Goal: Information Seeking & Learning: Check status

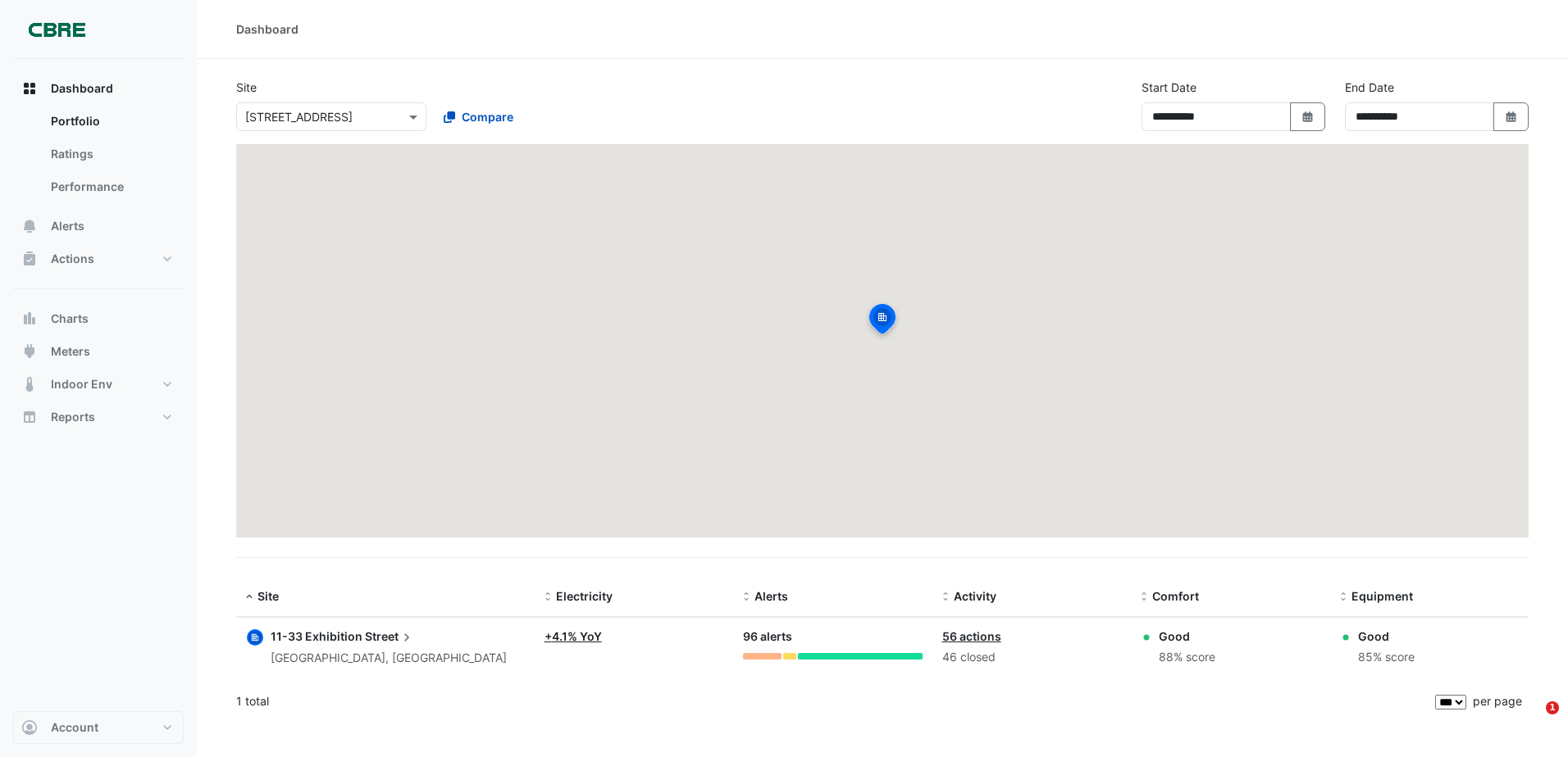
select select "***"
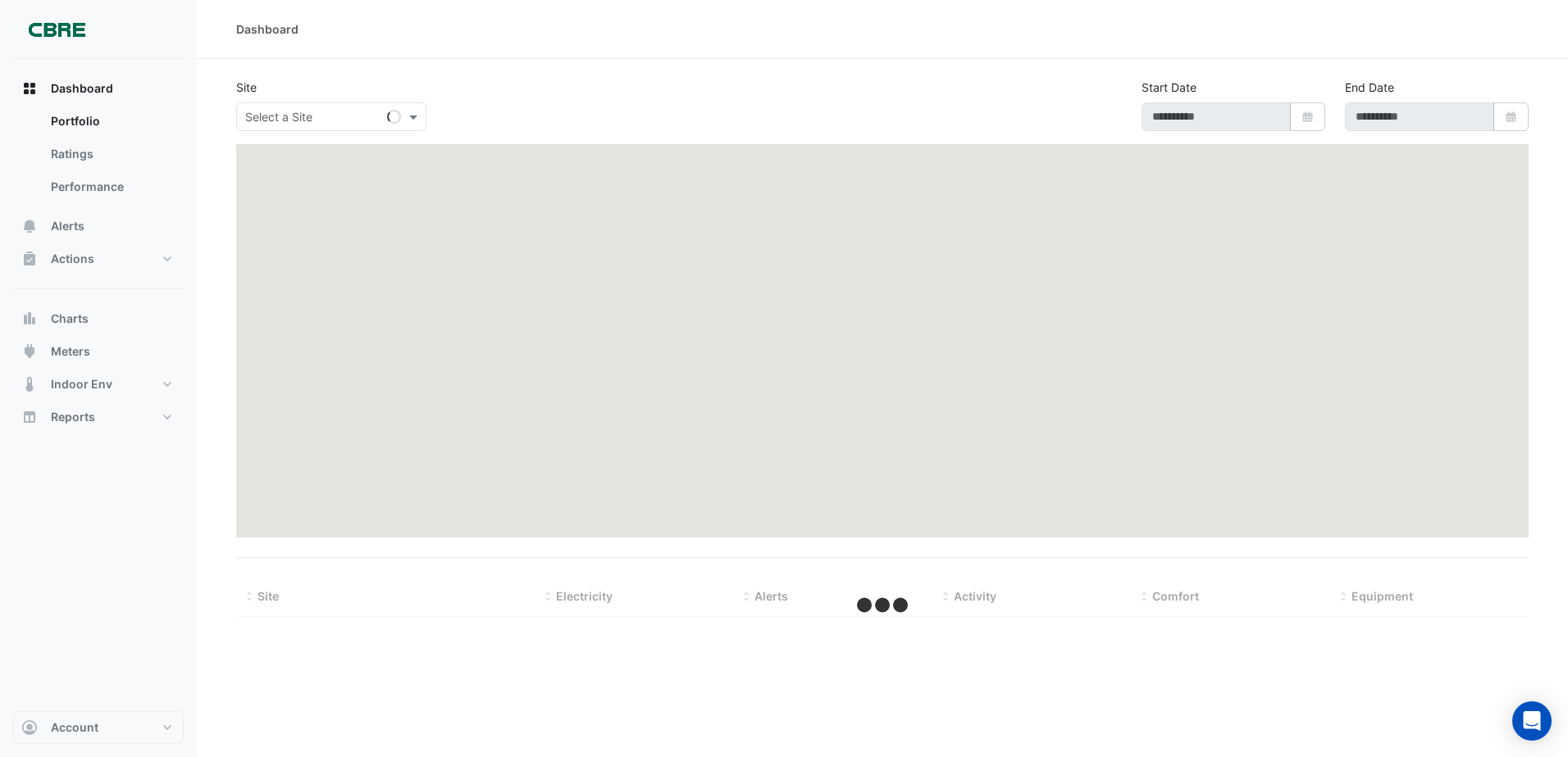
type input "**********"
select select "***"
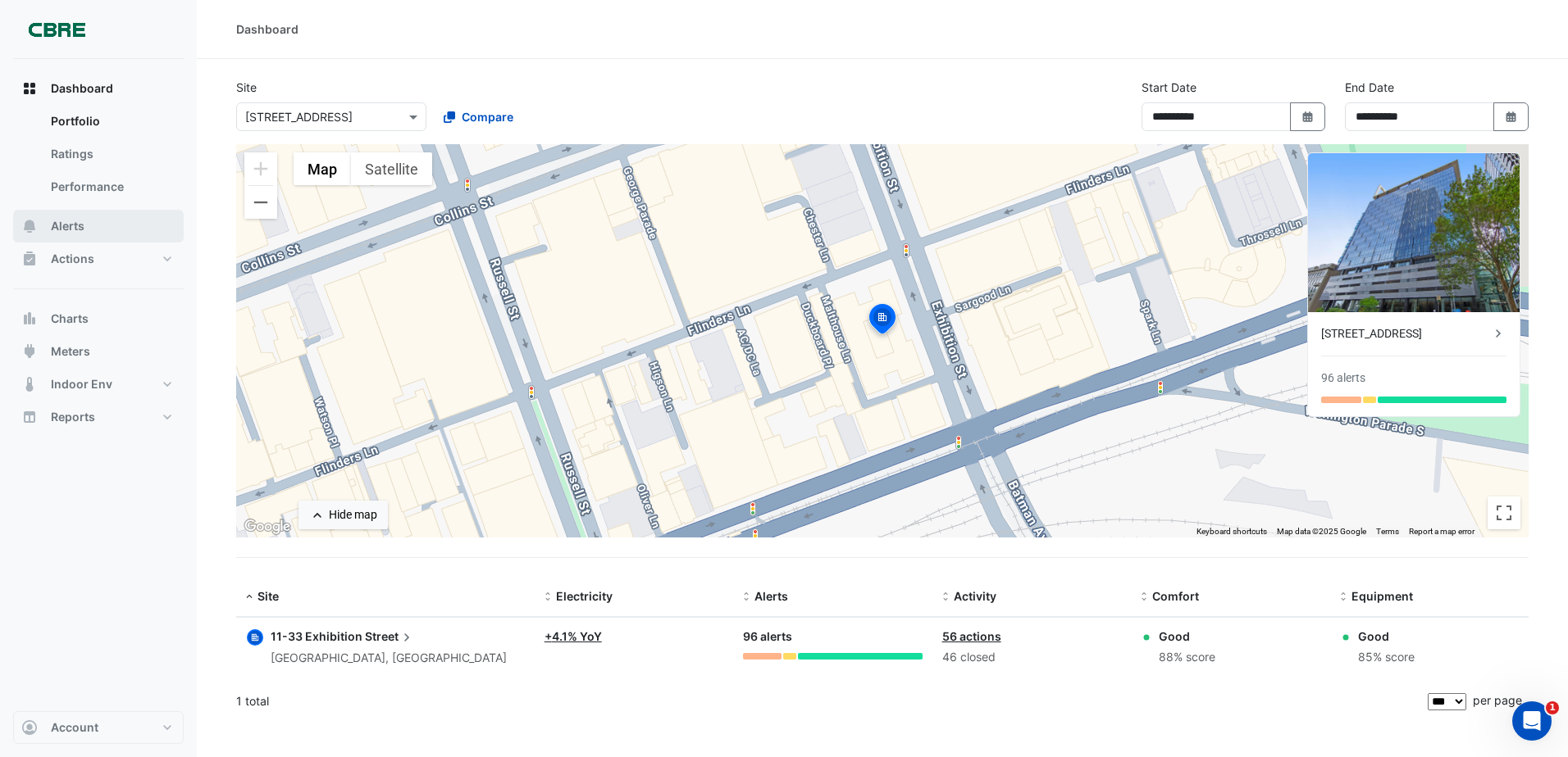
click at [112, 221] on button "Alerts" at bounding box center [98, 226] width 170 height 33
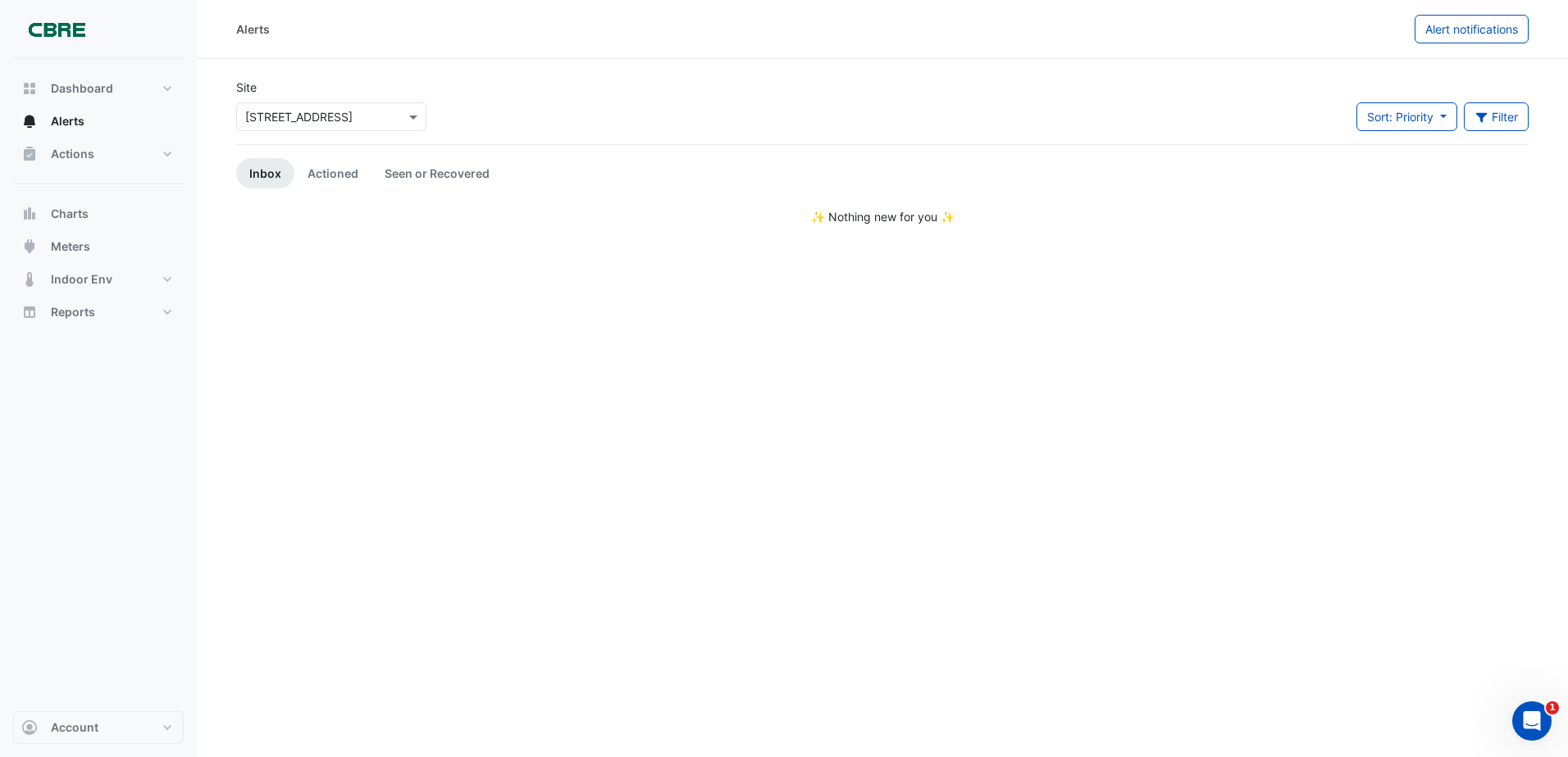
click at [334, 127] on div "× 11-33 Exhibition Street" at bounding box center [331, 117] width 190 height 29
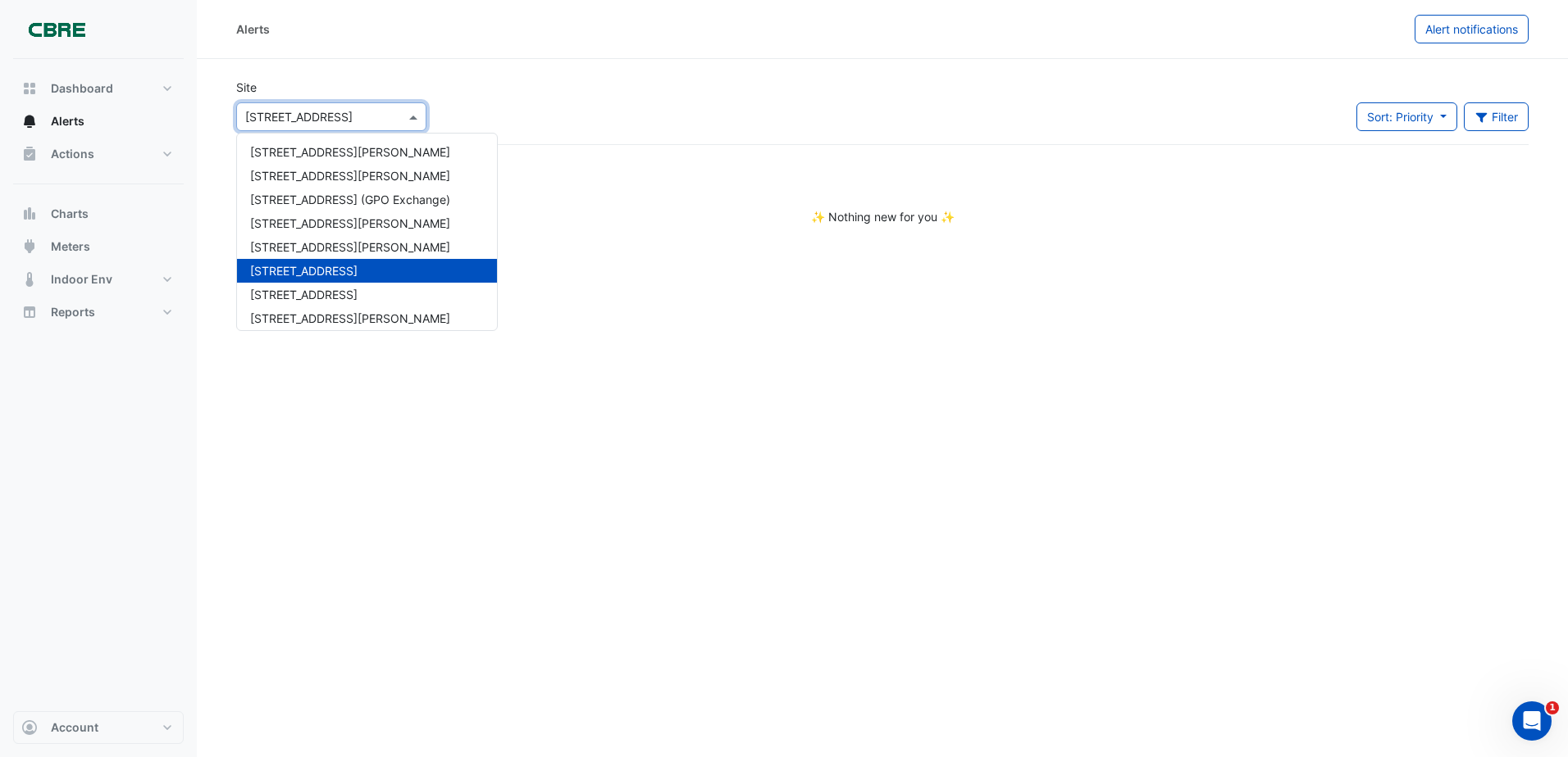
drag, startPoint x: 330, startPoint y: 115, endPoint x: 527, endPoint y: 153, distance: 200.6
click at [329, 115] on input "text" at bounding box center [315, 117] width 140 height 17
click at [1391, 121] on span "Sort: Priority" at bounding box center [1401, 116] width 67 height 14
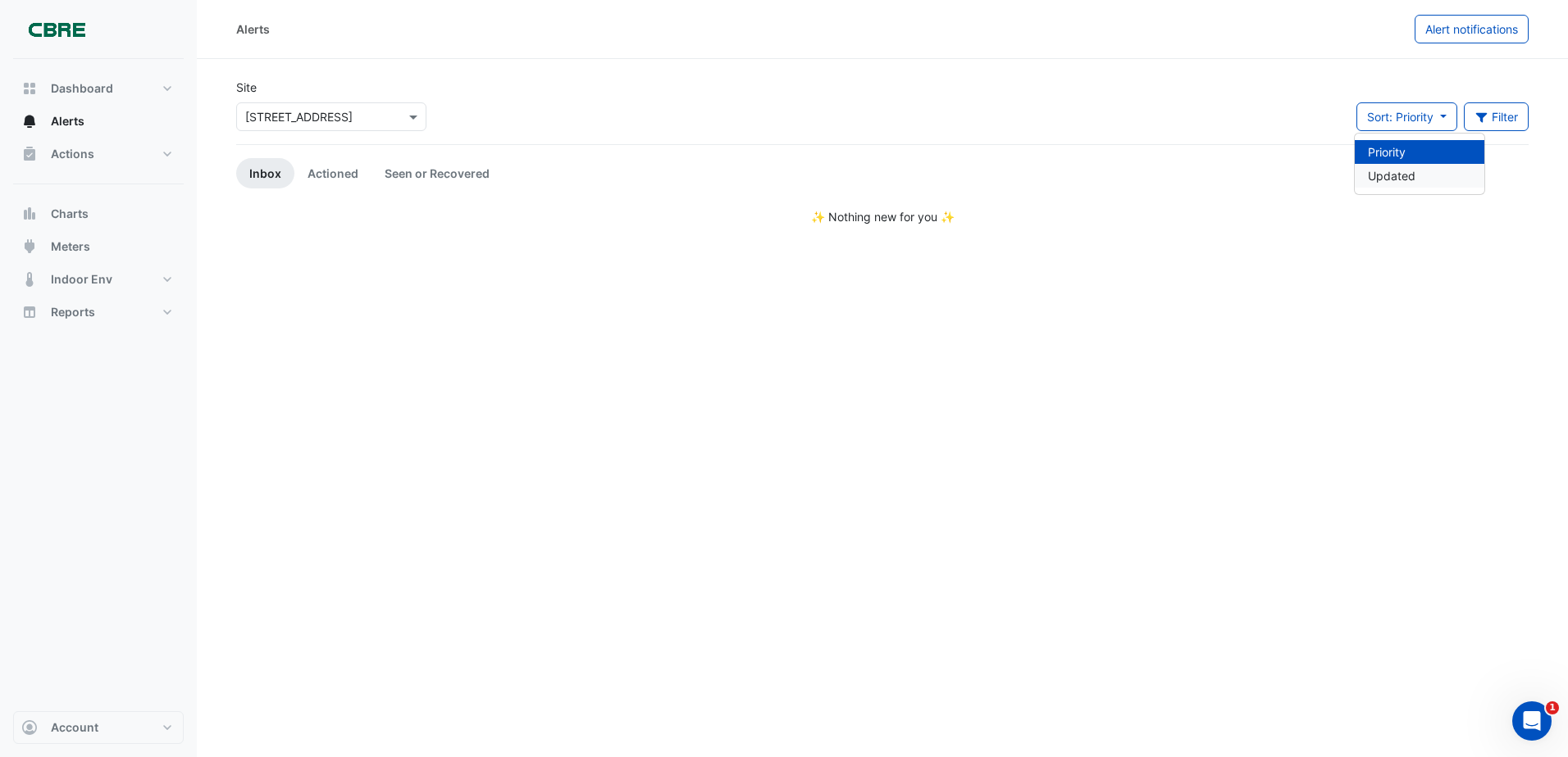
click at [1400, 174] on li "Updated" at bounding box center [1419, 176] width 129 height 24
click at [1502, 111] on button "Filter" at bounding box center [1497, 117] width 66 height 29
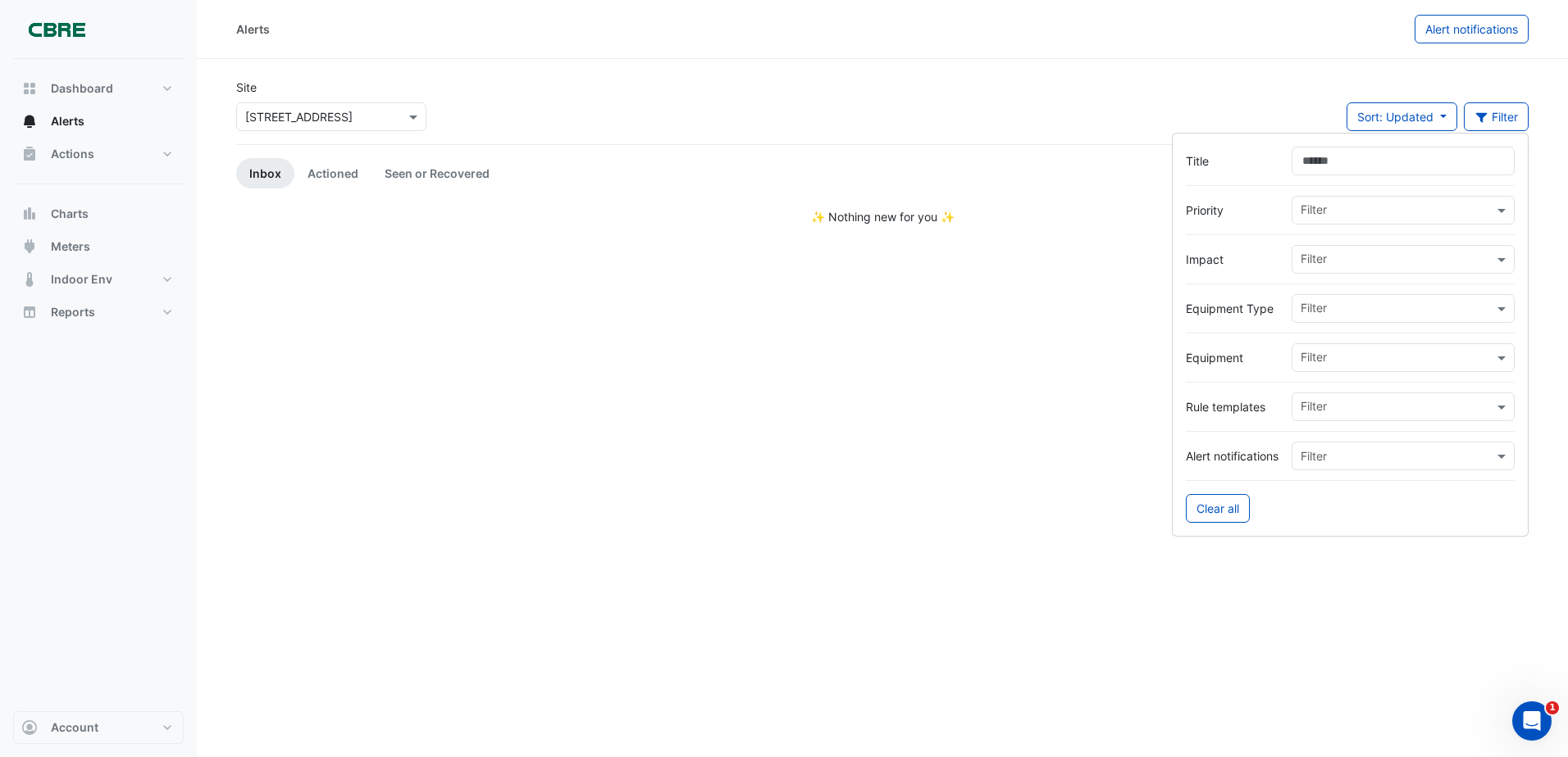
click at [586, 170] on ul "Inbox Actioned Seen or Recovered" at bounding box center [882, 173] width 1292 height 30
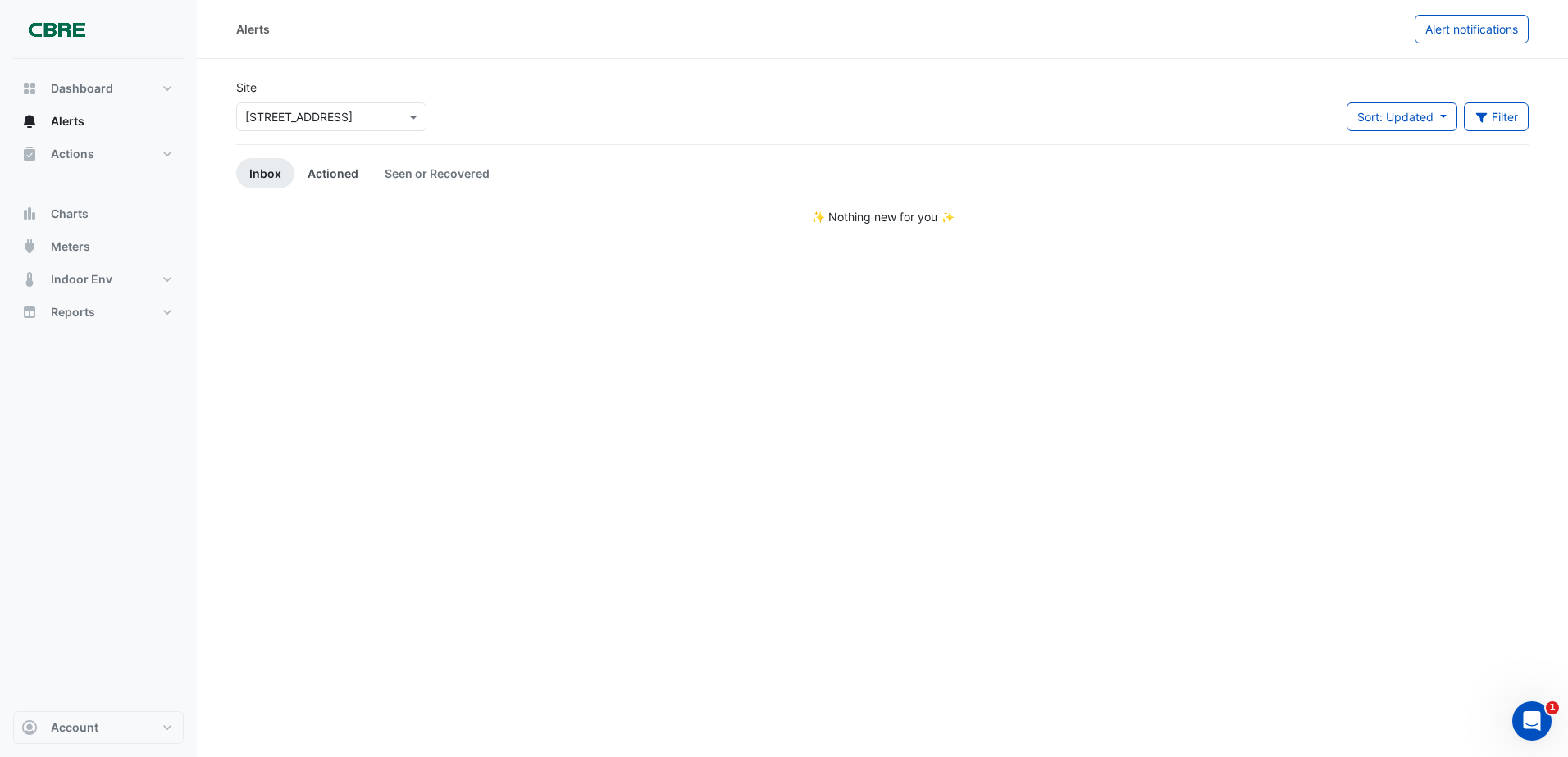
click at [329, 167] on link "Actioned" at bounding box center [333, 173] width 77 height 30
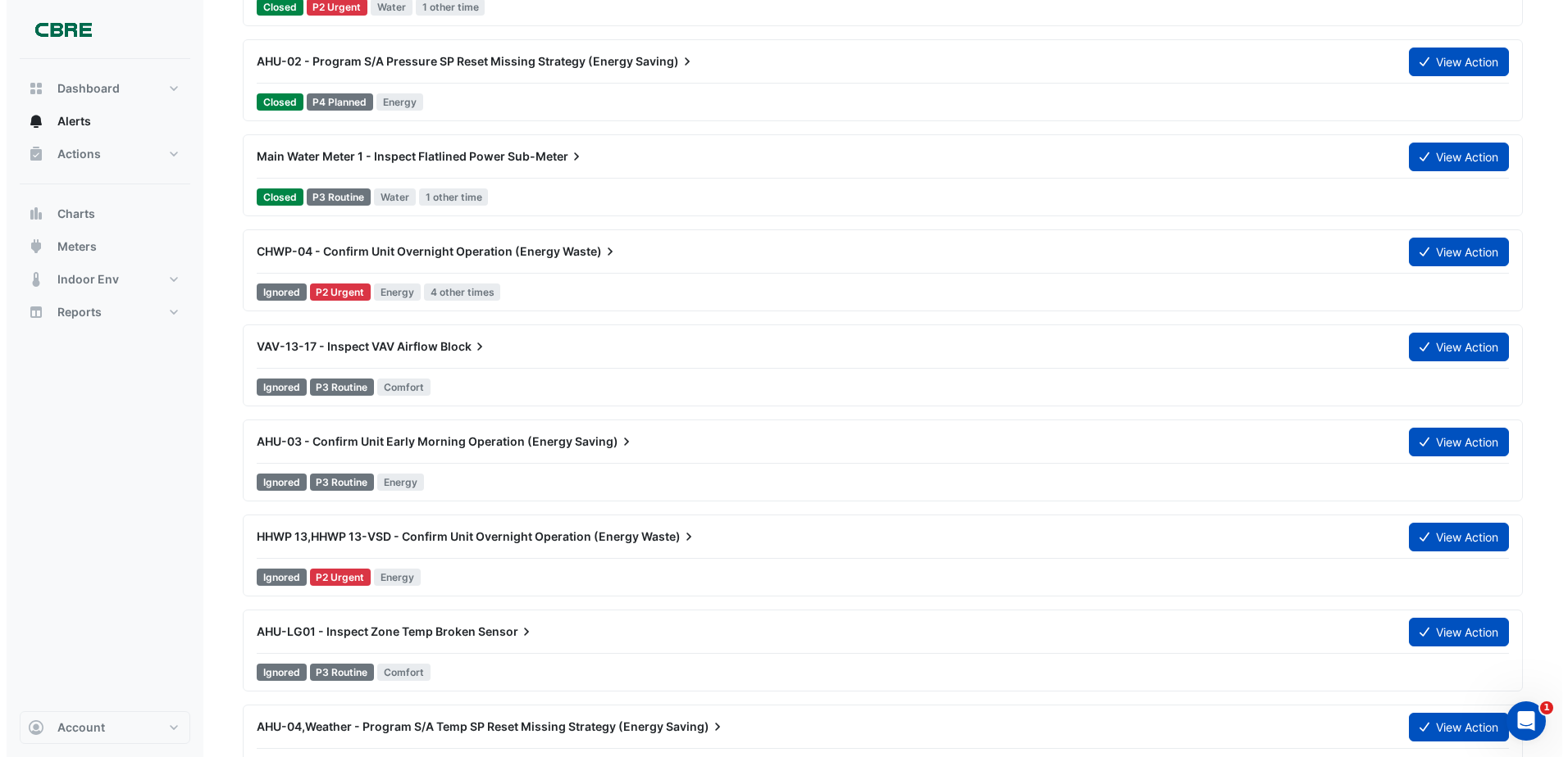
scroll to position [21986, 0]
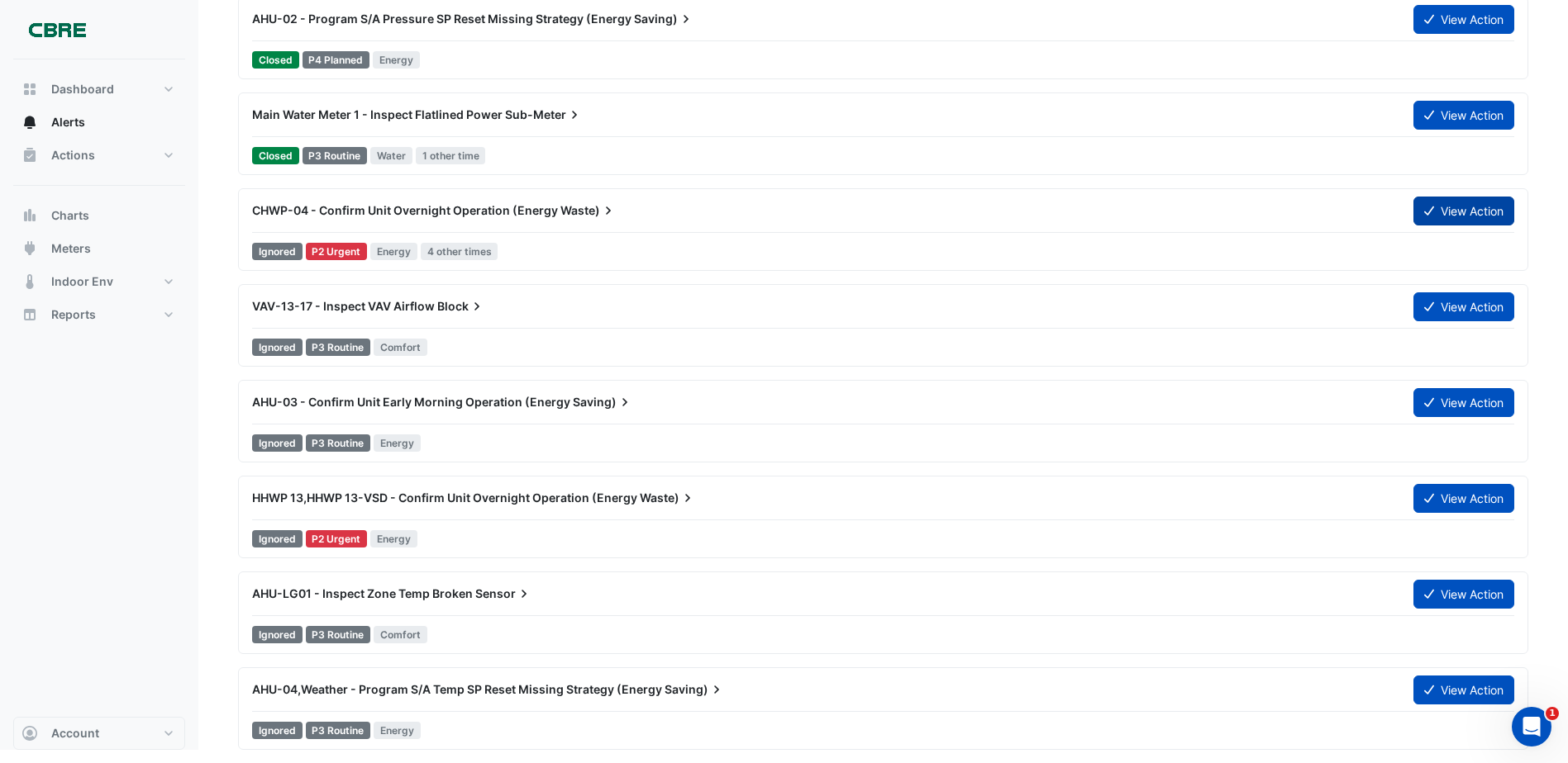
click at [1441, 214] on button "View Action" at bounding box center [1464, 211] width 101 height 29
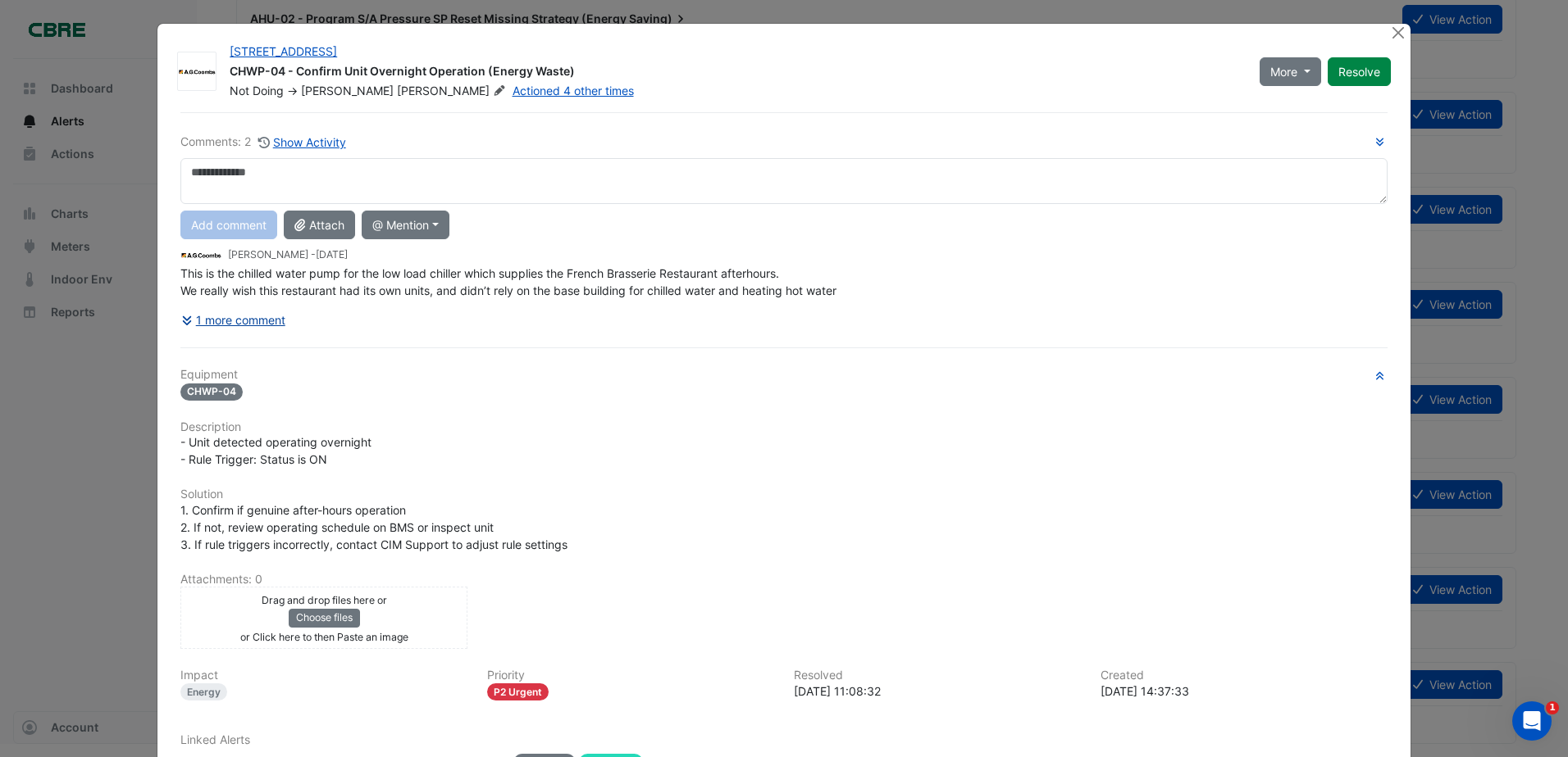
click at [229, 322] on button "1 more comment" at bounding box center [234, 320] width 106 height 29
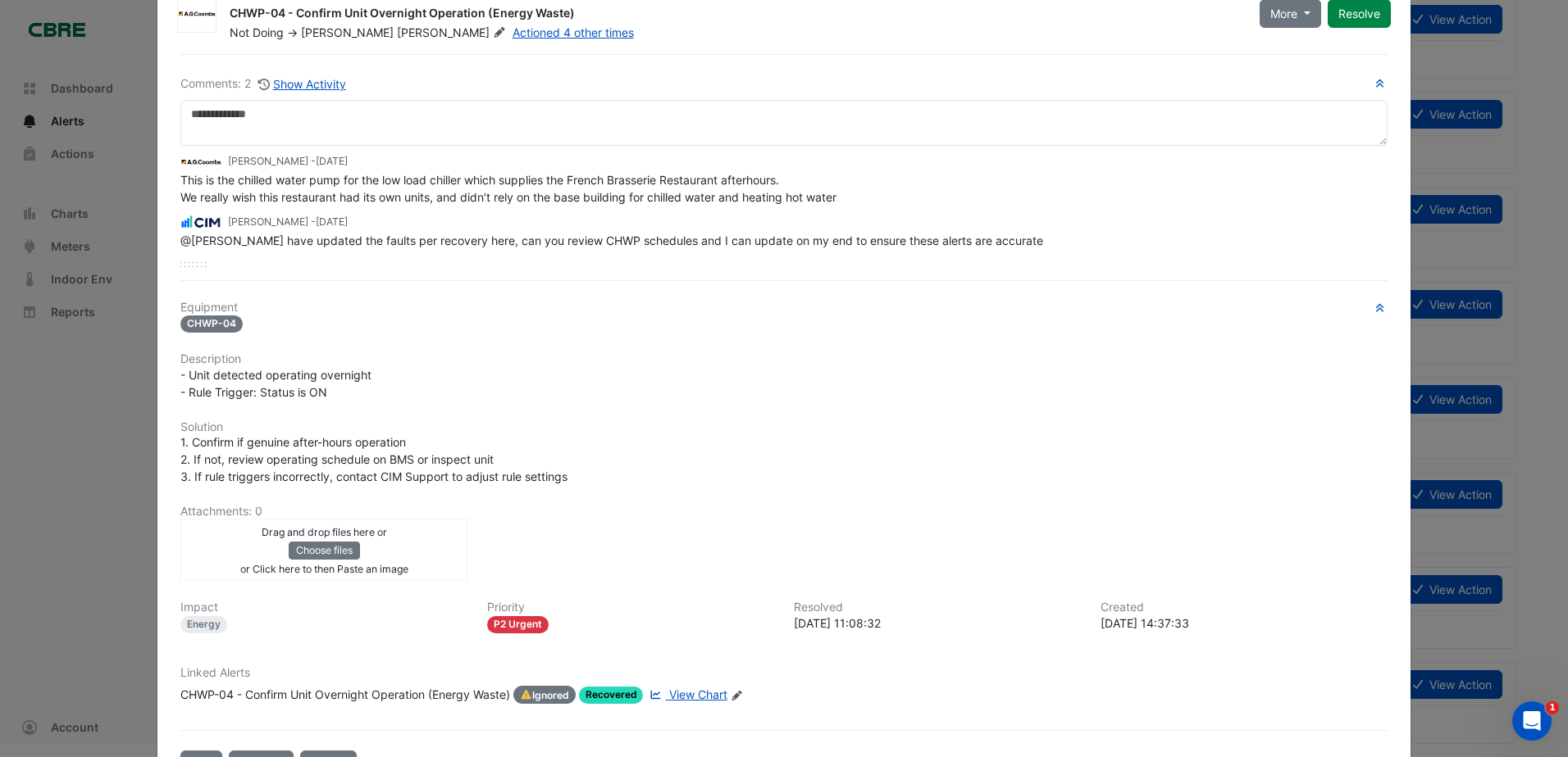
scroll to position [117, 0]
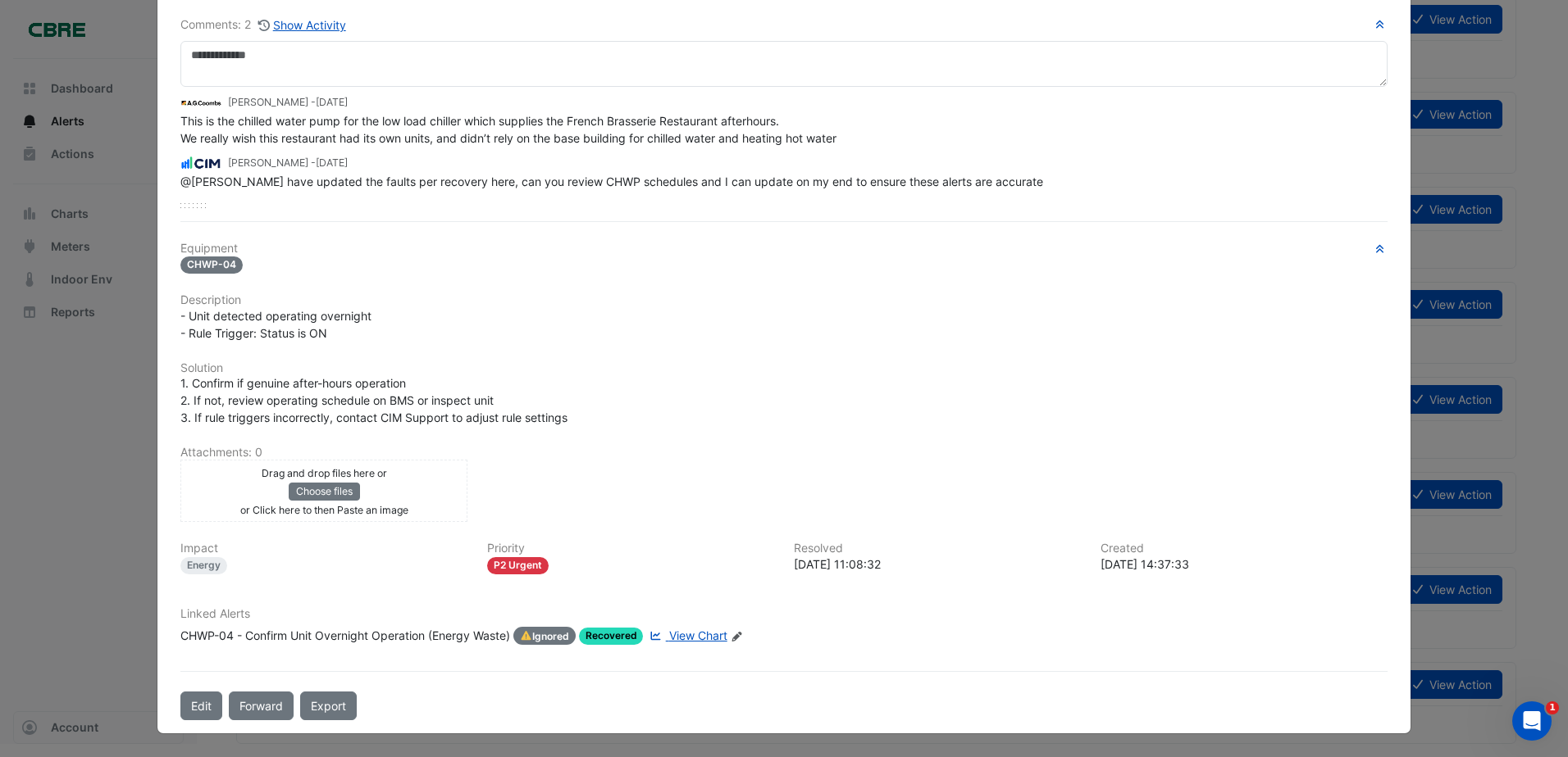
click at [598, 639] on span "Recovered" at bounding box center [612, 636] width 65 height 17
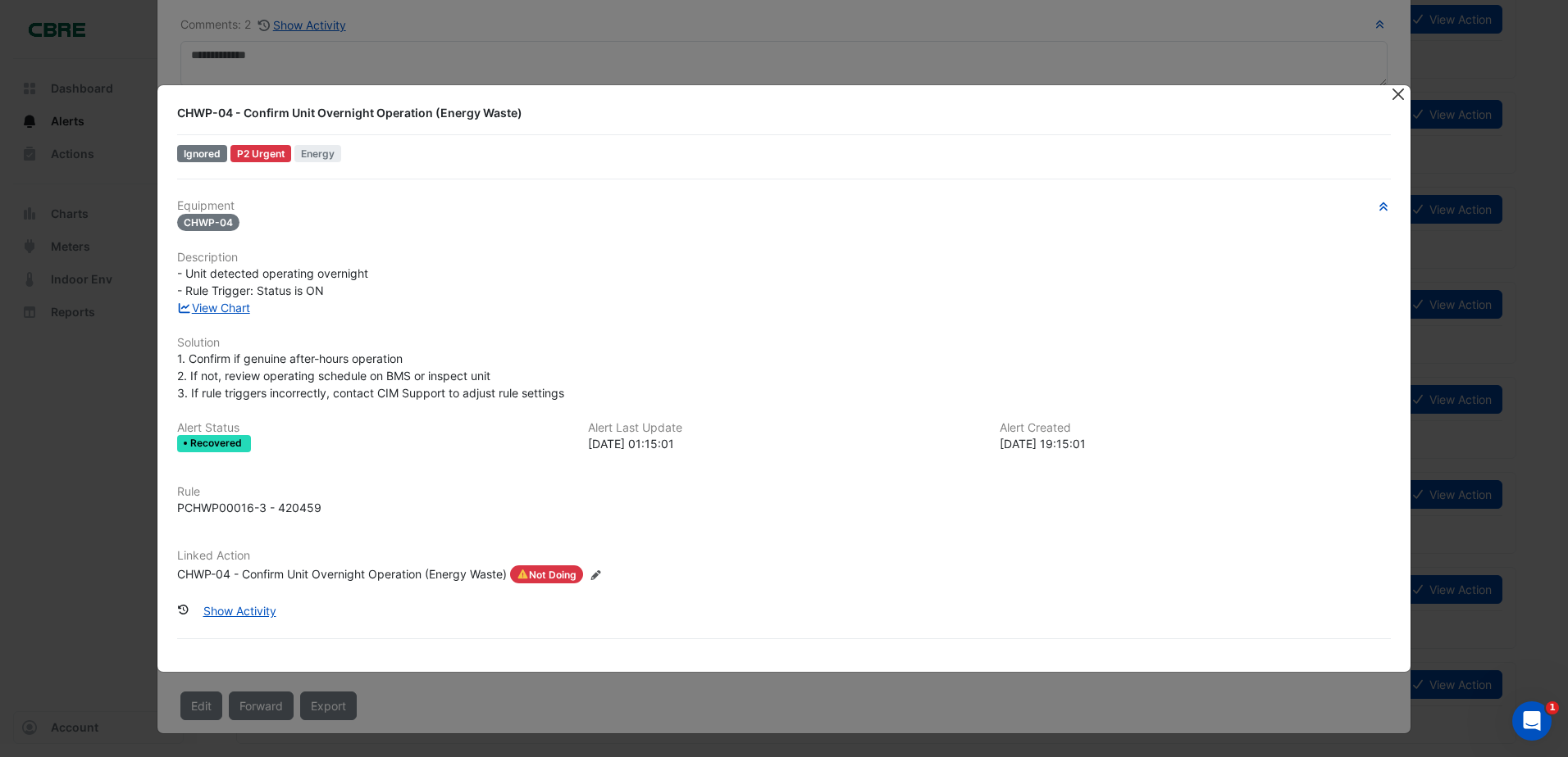
click at [1393, 92] on button "Close" at bounding box center [1399, 94] width 17 height 17
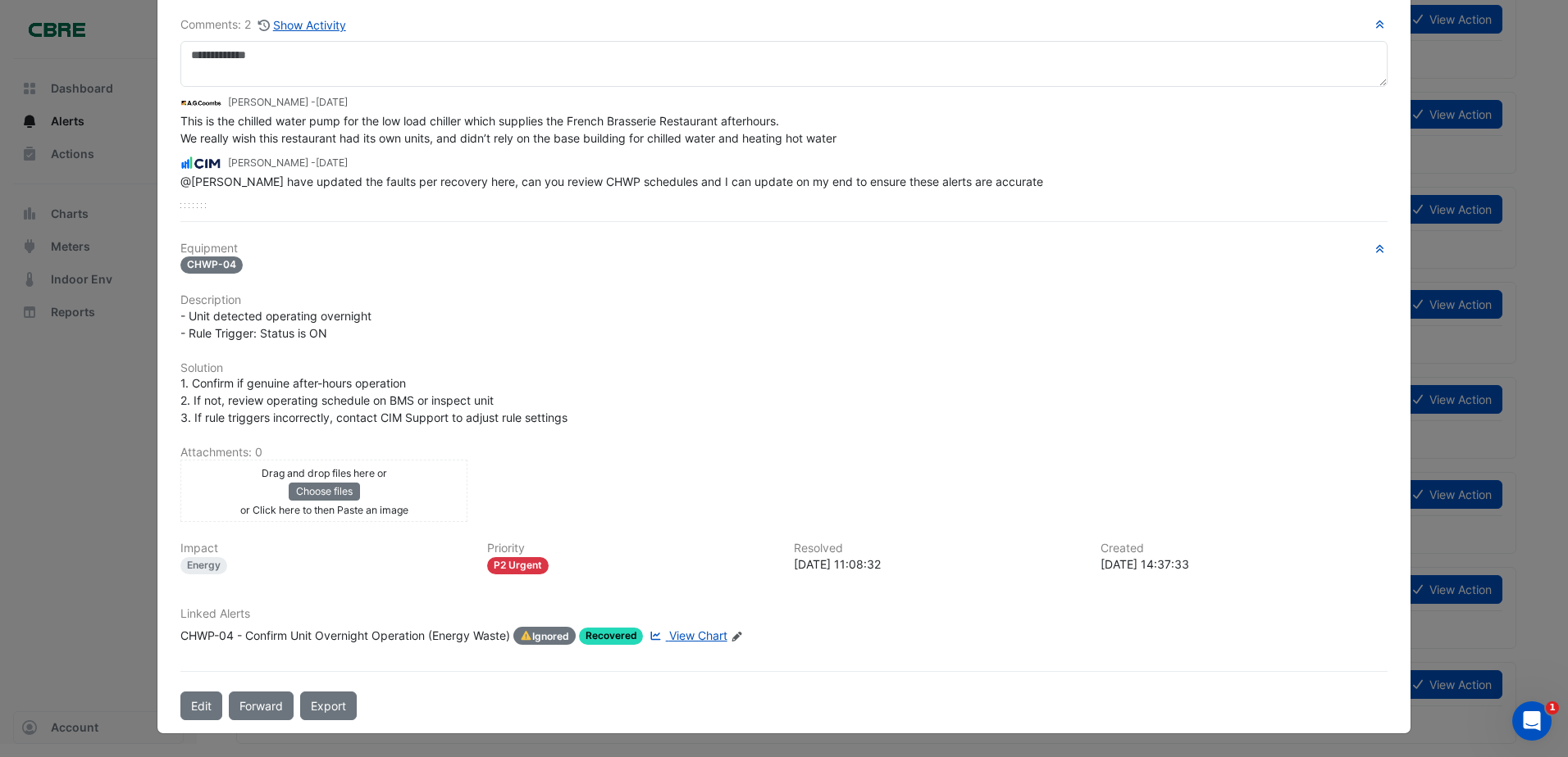
click at [696, 639] on span "View Chart" at bounding box center [698, 636] width 58 height 14
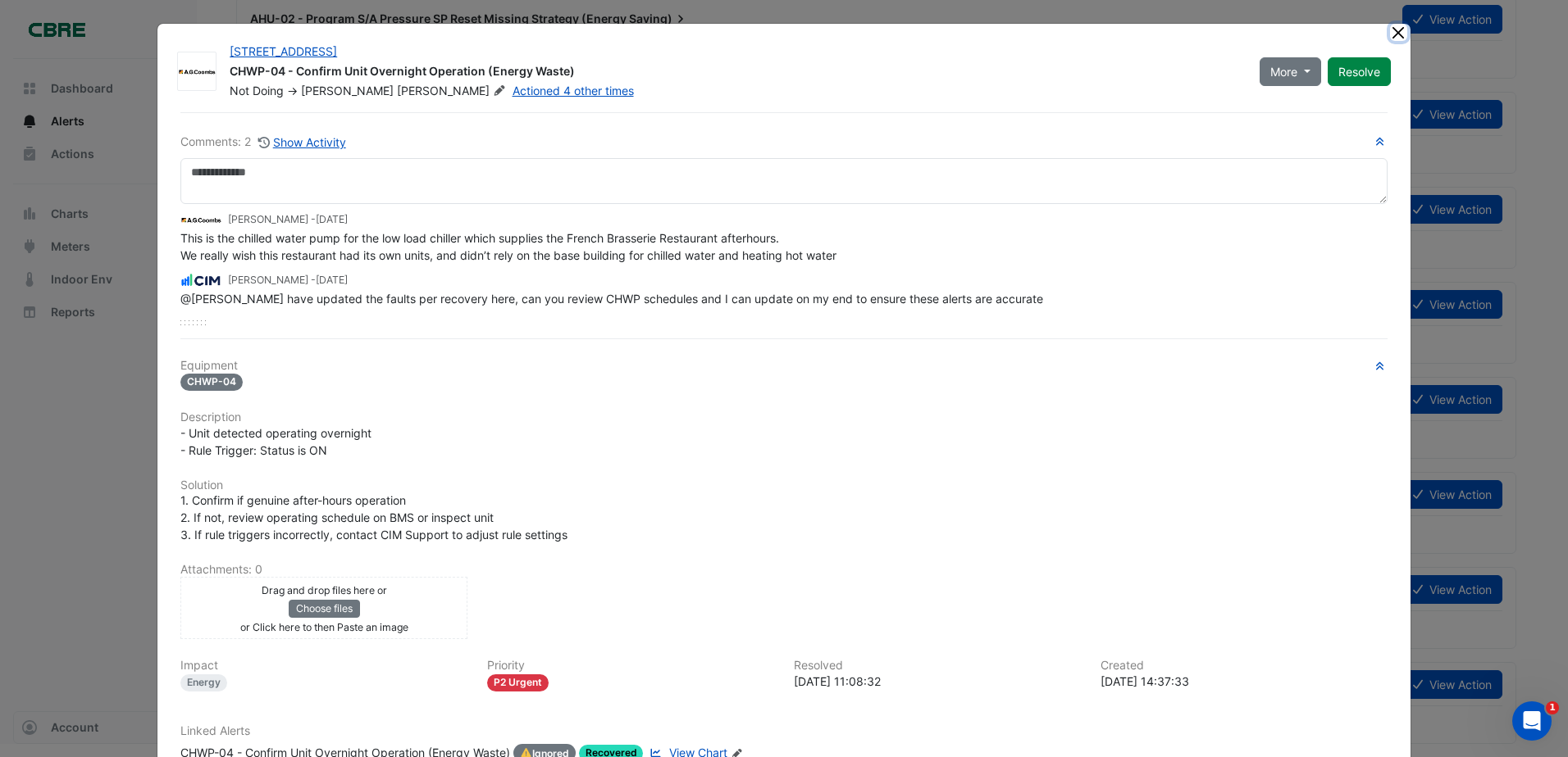
click at [1392, 27] on button "Close" at bounding box center [1399, 33] width 17 height 17
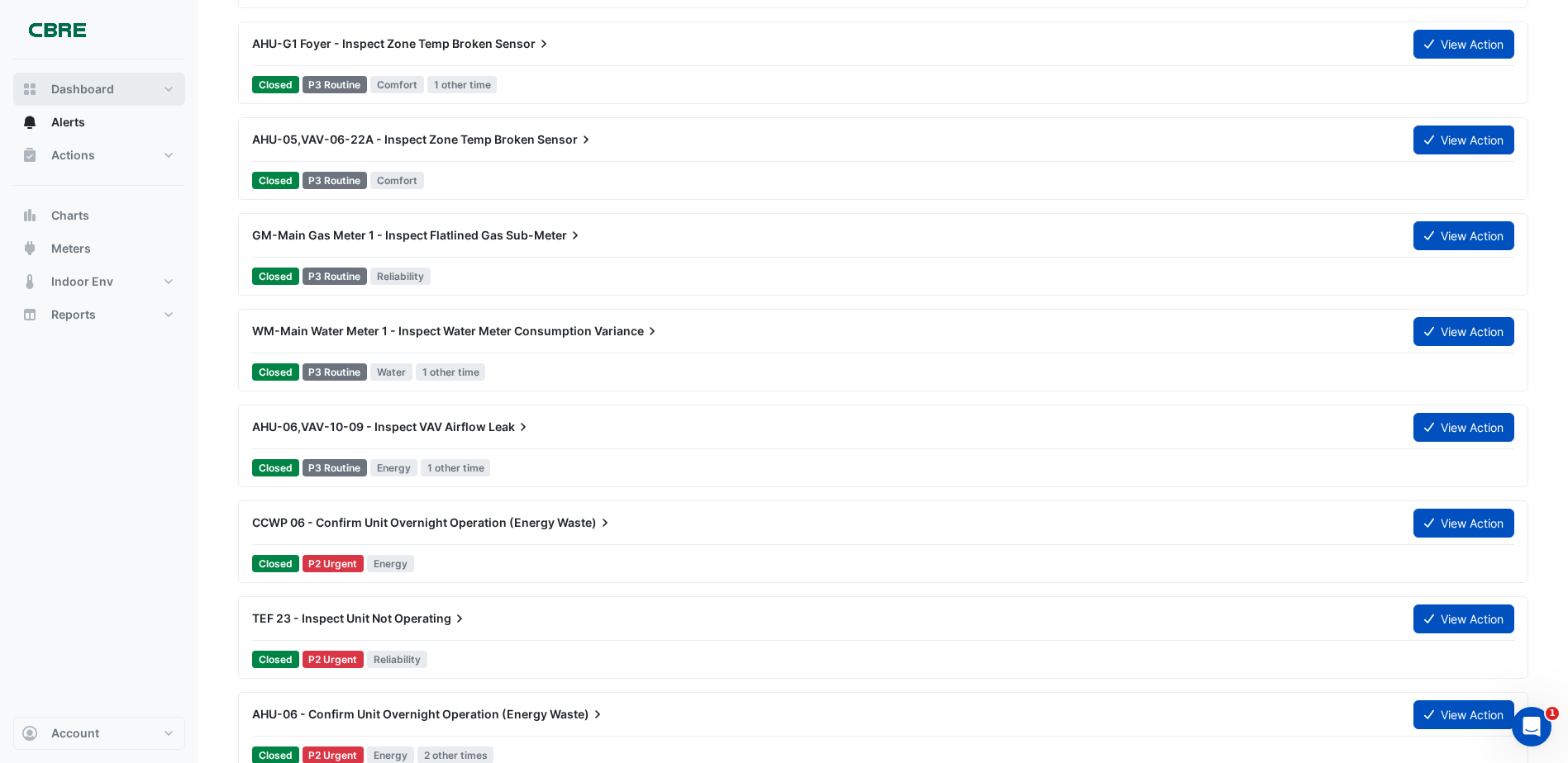
scroll to position [21086, 0]
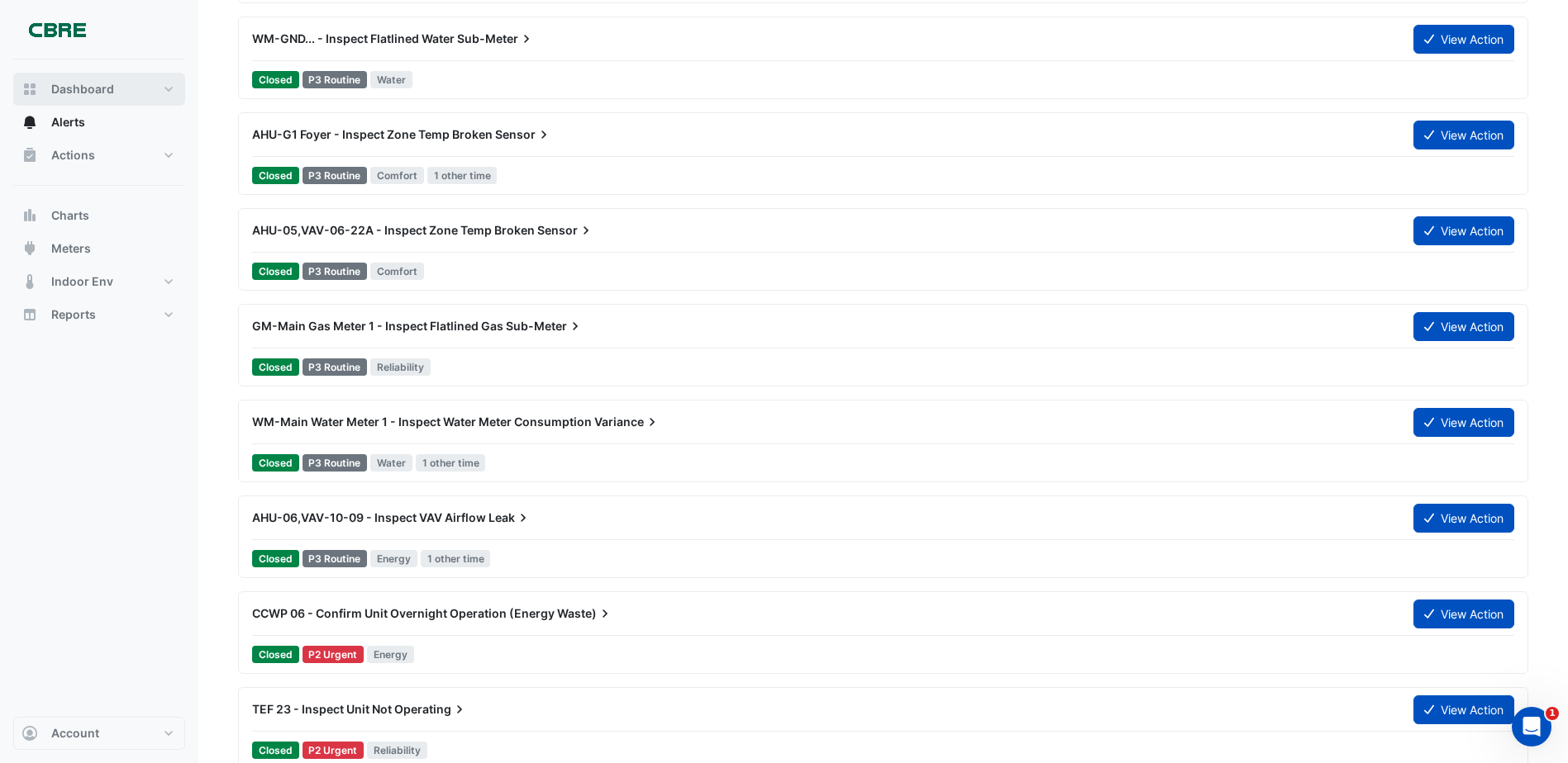
click at [122, 87] on button "Dashboard" at bounding box center [98, 89] width 172 height 33
select select "***"
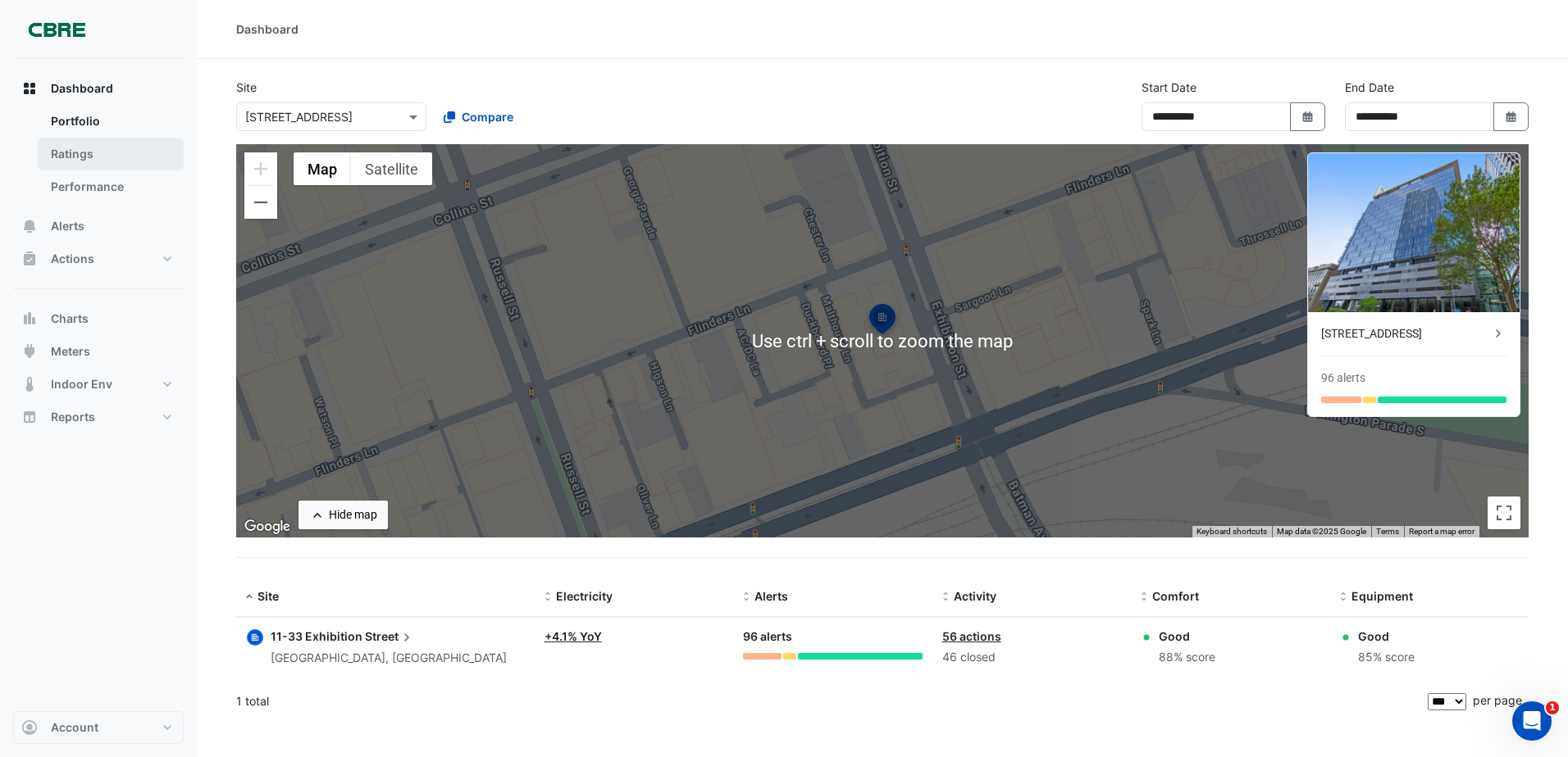
click at [86, 166] on link "Ratings" at bounding box center [110, 154] width 146 height 33
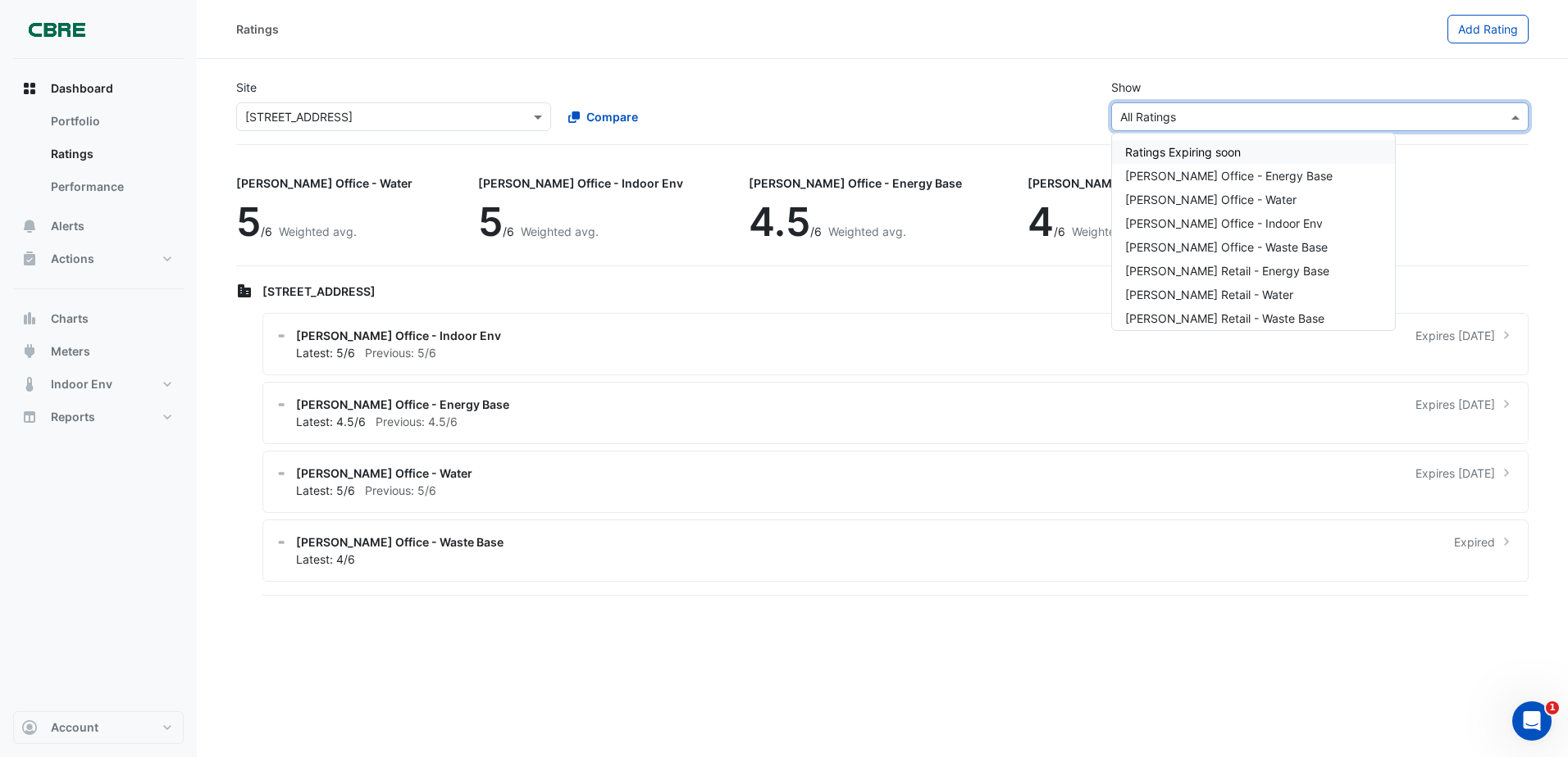
click at [1273, 115] on input "text" at bounding box center [1304, 117] width 366 height 17
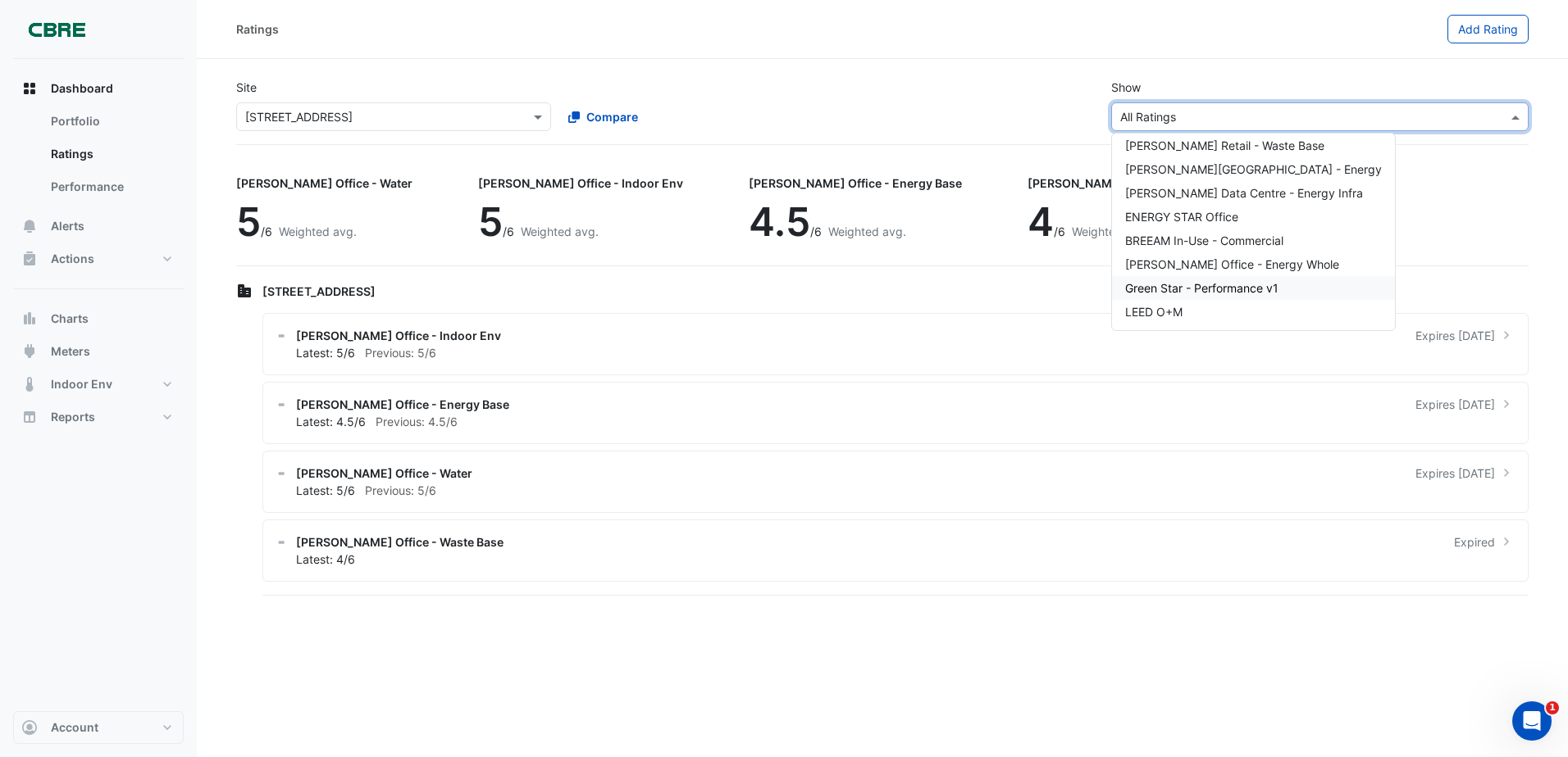
click at [1232, 285] on span "Green Star - Performance v1" at bounding box center [1202, 288] width 153 height 14
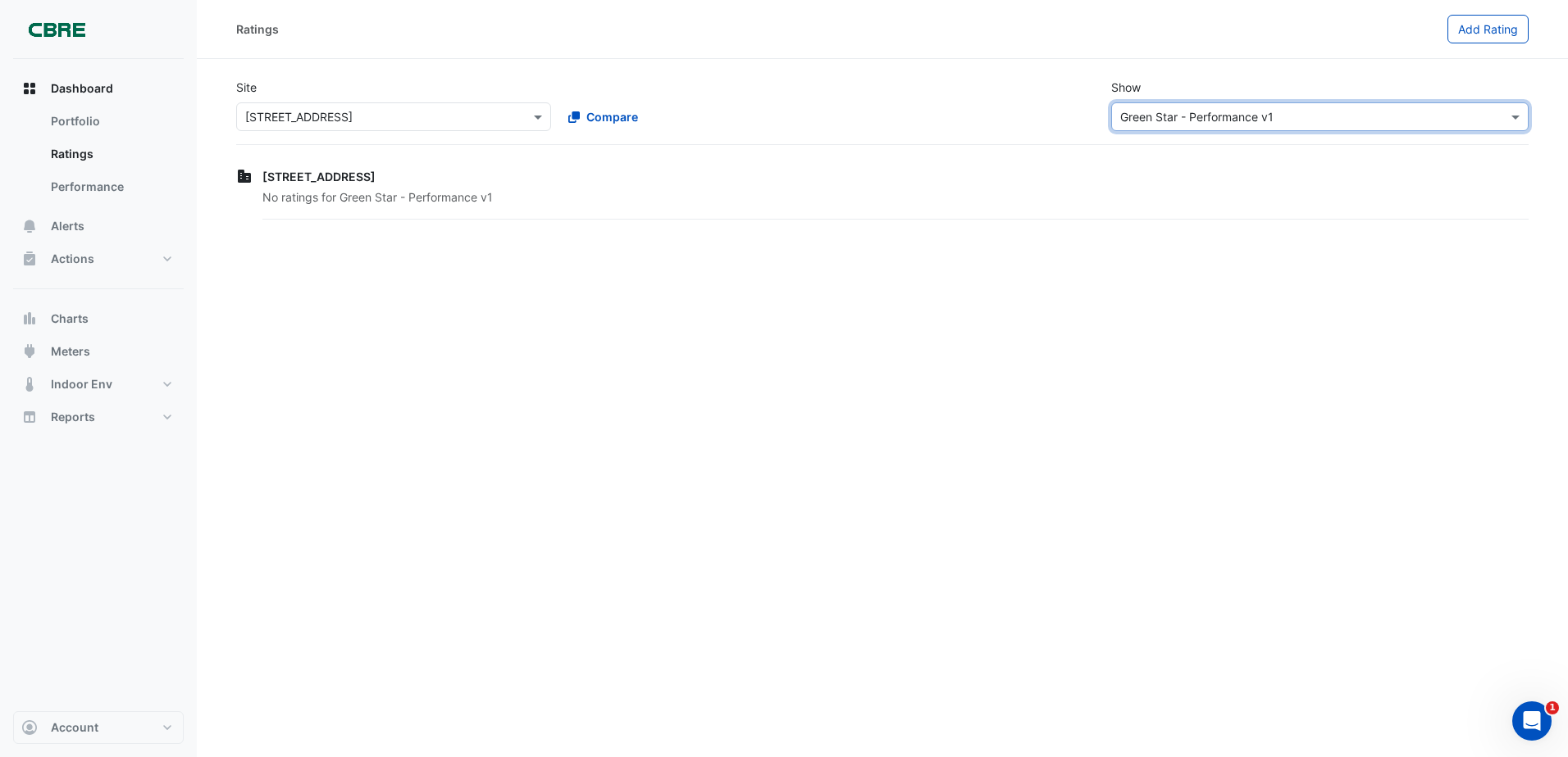
click at [1245, 114] on input "text" at bounding box center [1304, 117] width 366 height 17
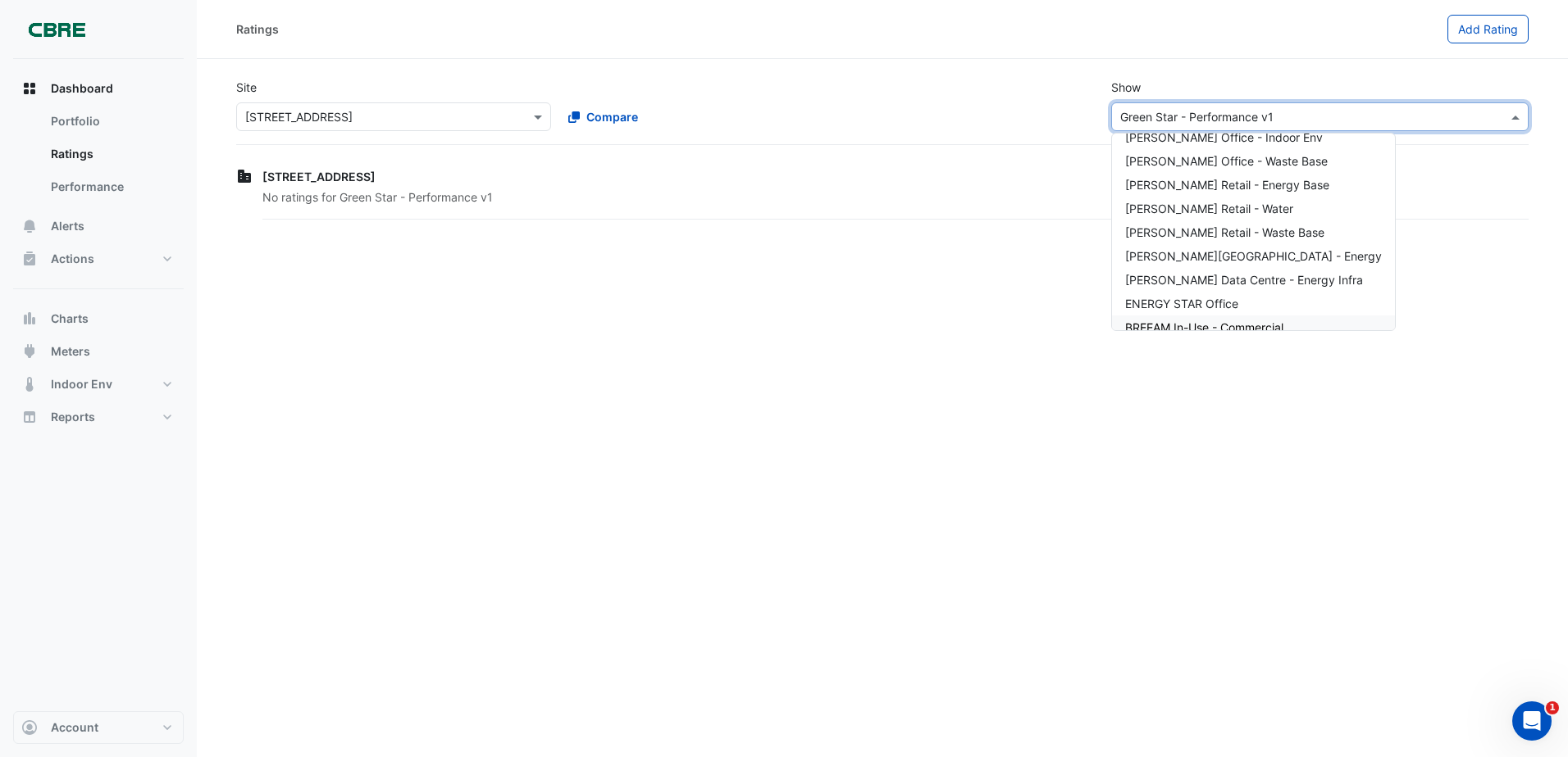
scroll to position [173, 0]
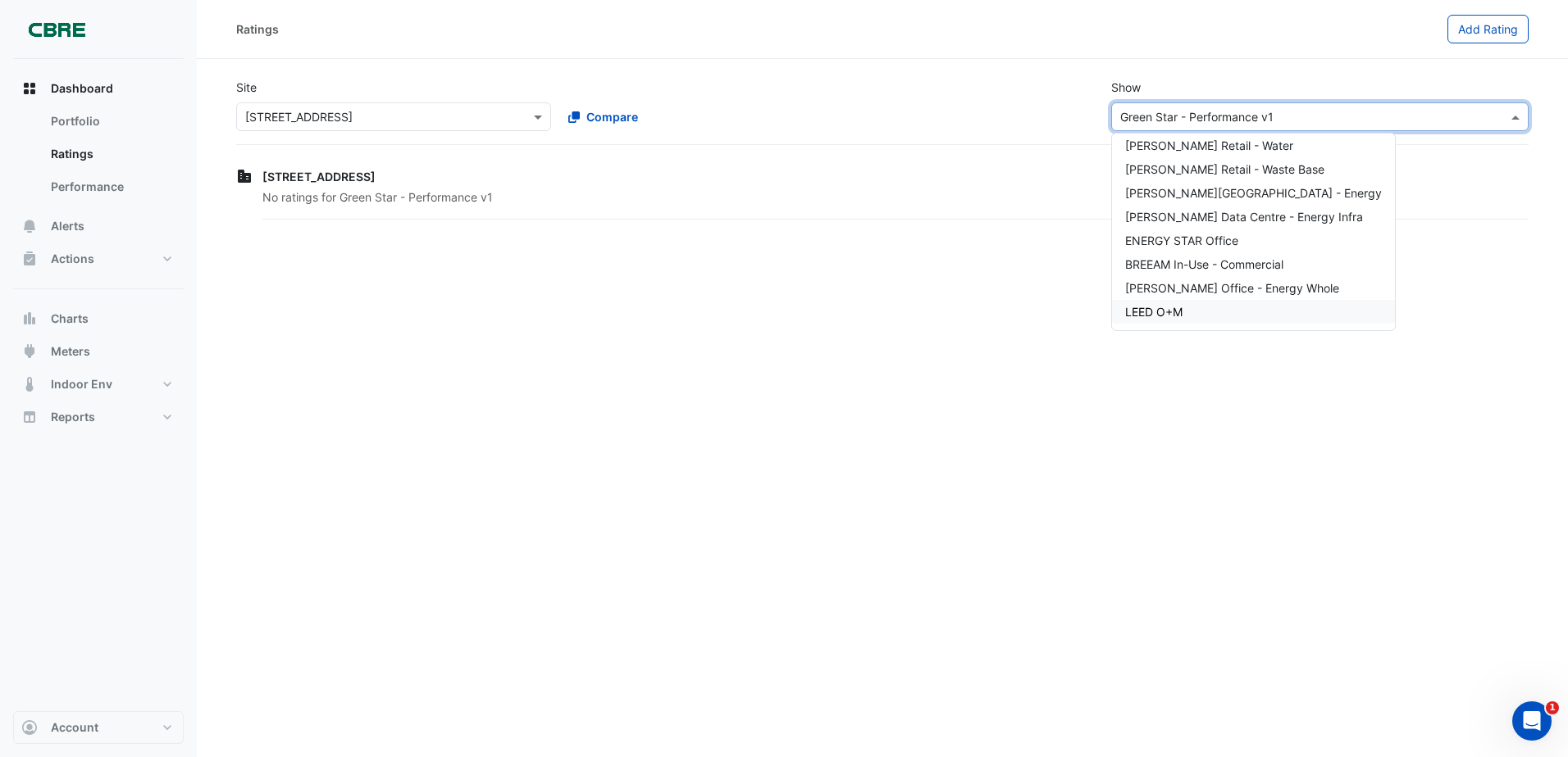
click at [1189, 316] on div "LEED O+M" at bounding box center [1253, 312] width 283 height 24
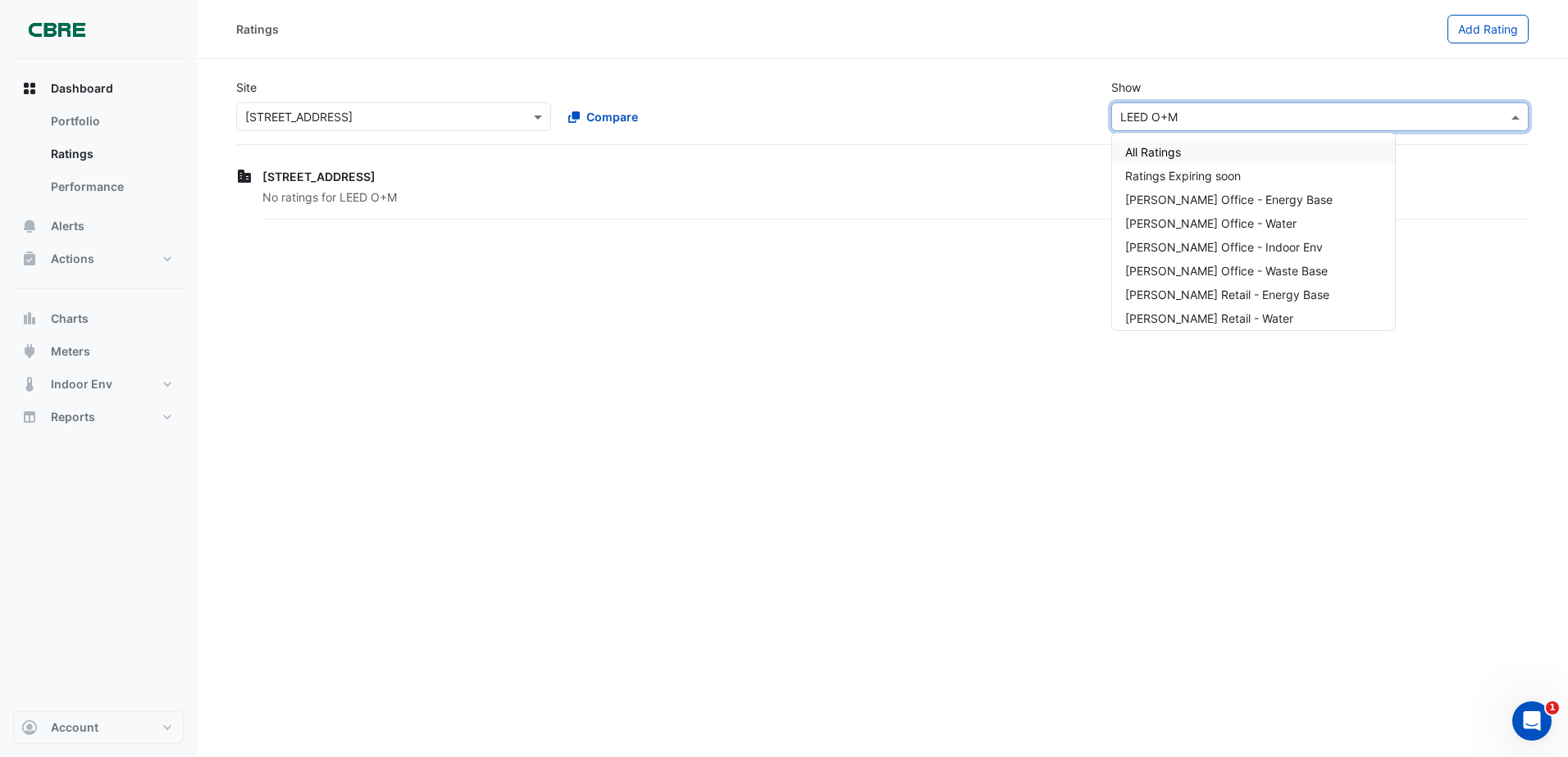
click at [1207, 127] on div "× LEED O+M" at bounding box center [1321, 117] width 418 height 29
click at [1218, 168] on div "Ratings Expiring soon" at bounding box center [1253, 176] width 283 height 24
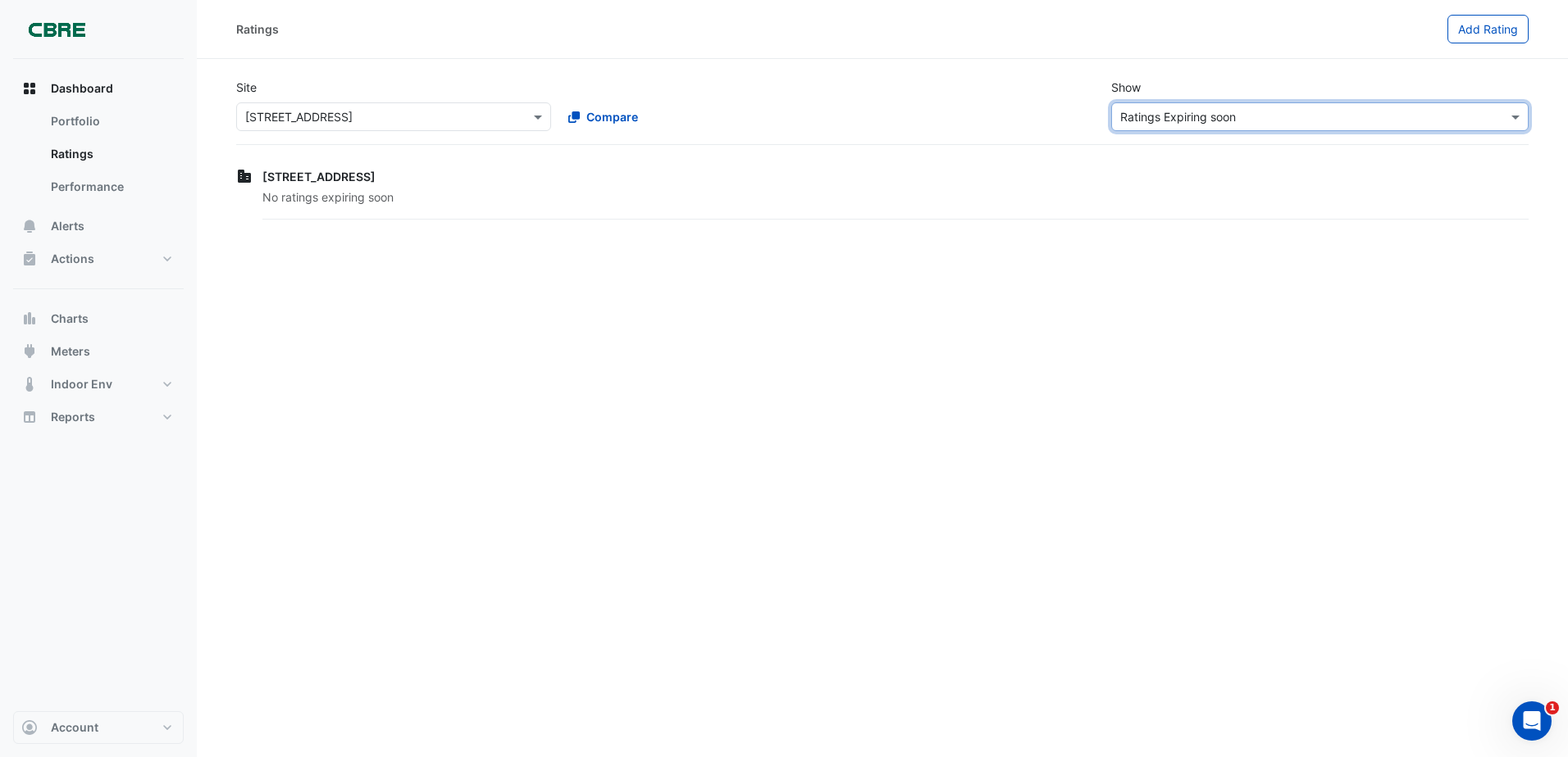
click at [1216, 127] on div "× Ratings Expiring soon" at bounding box center [1321, 117] width 418 height 29
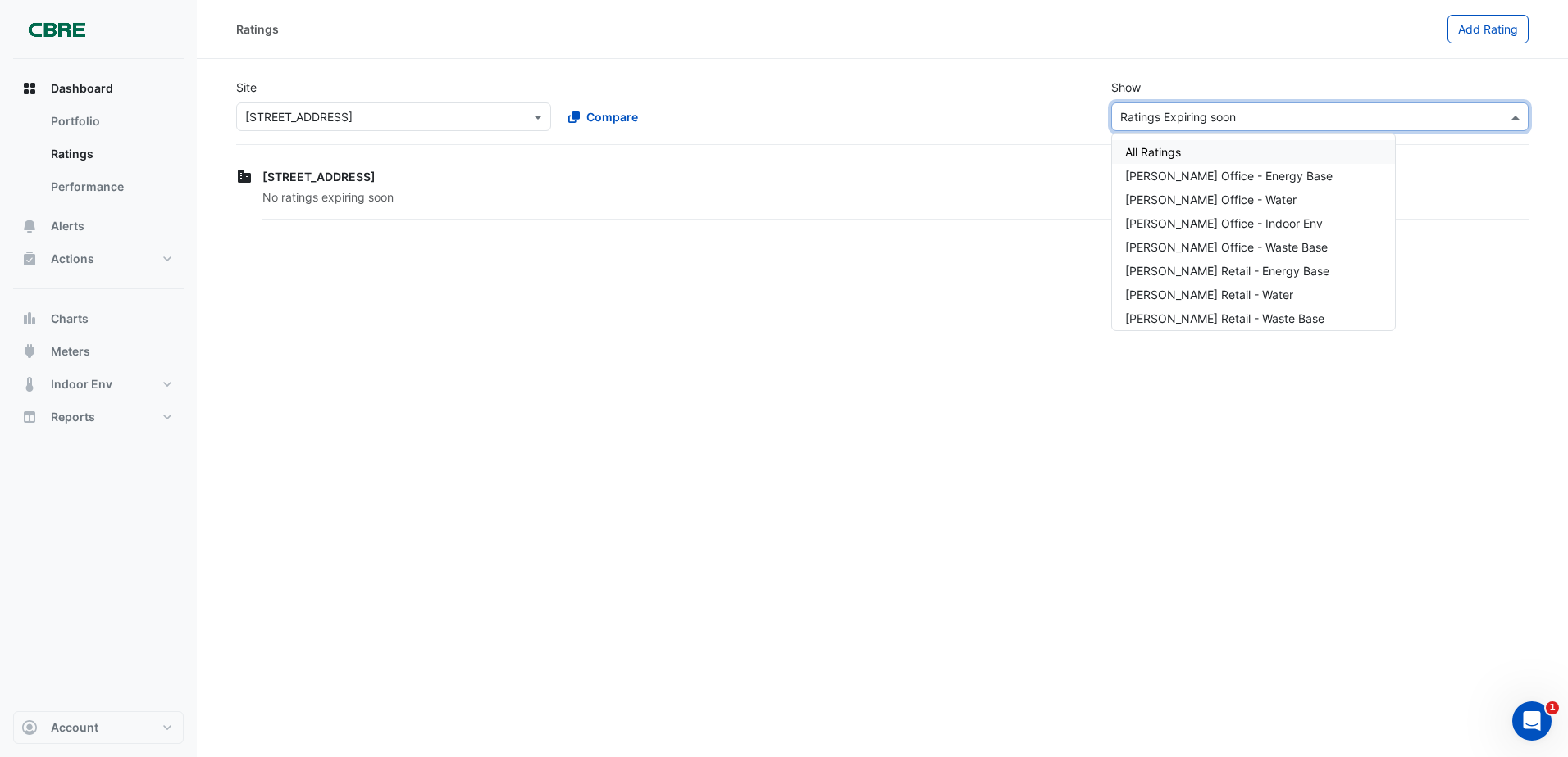
click at [1212, 145] on div "All Ratings" at bounding box center [1253, 152] width 283 height 24
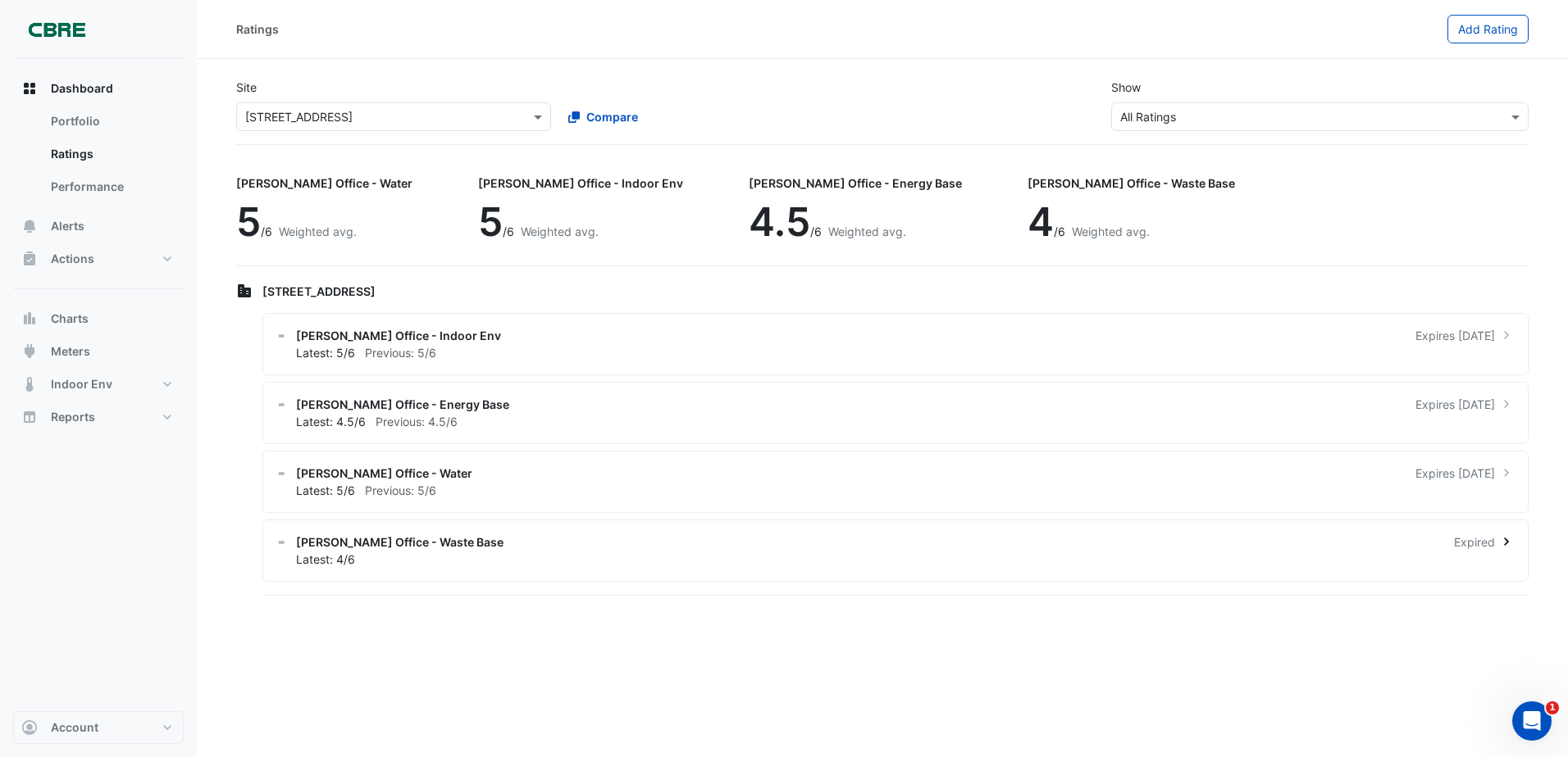
click at [515, 555] on div "Latest: 4/6" at bounding box center [906, 559] width 1219 height 17
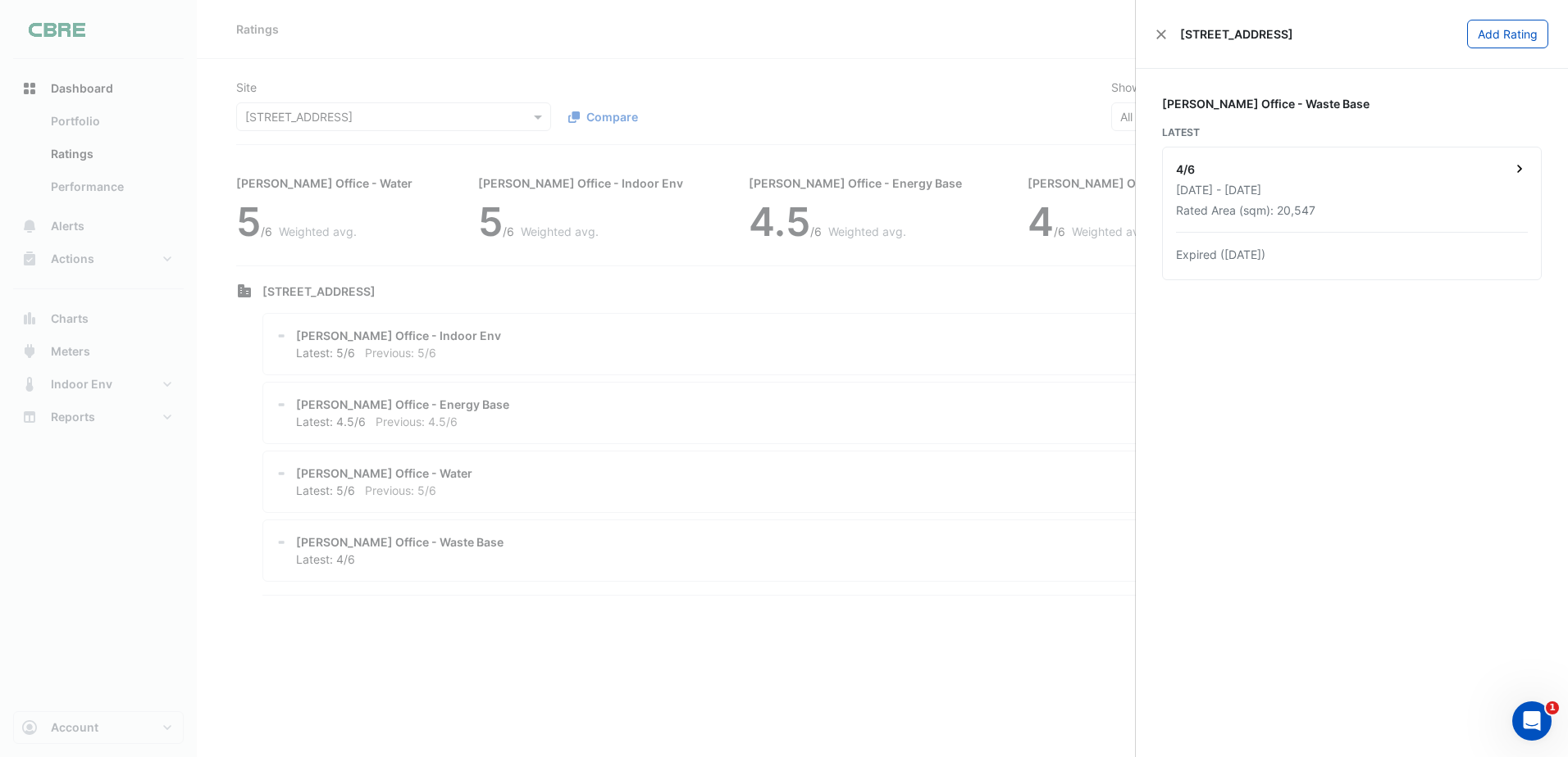
click at [1362, 188] on div "01 Sep 2023 - 31 Aug 2024" at bounding box center [1351, 190] width 352 height 17
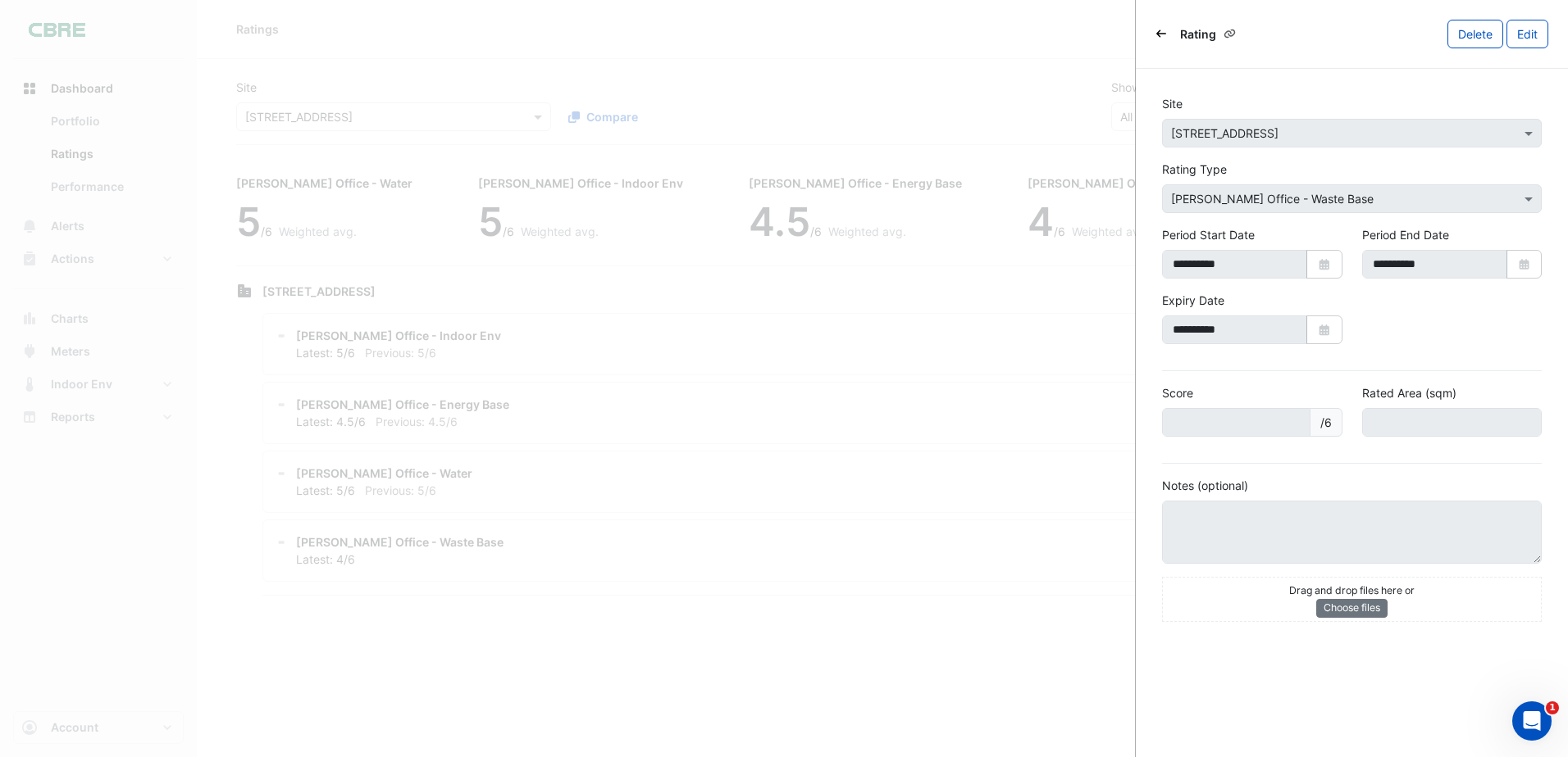
click at [680, 460] on ngb-offcanvas-backdrop at bounding box center [784, 378] width 1568 height 757
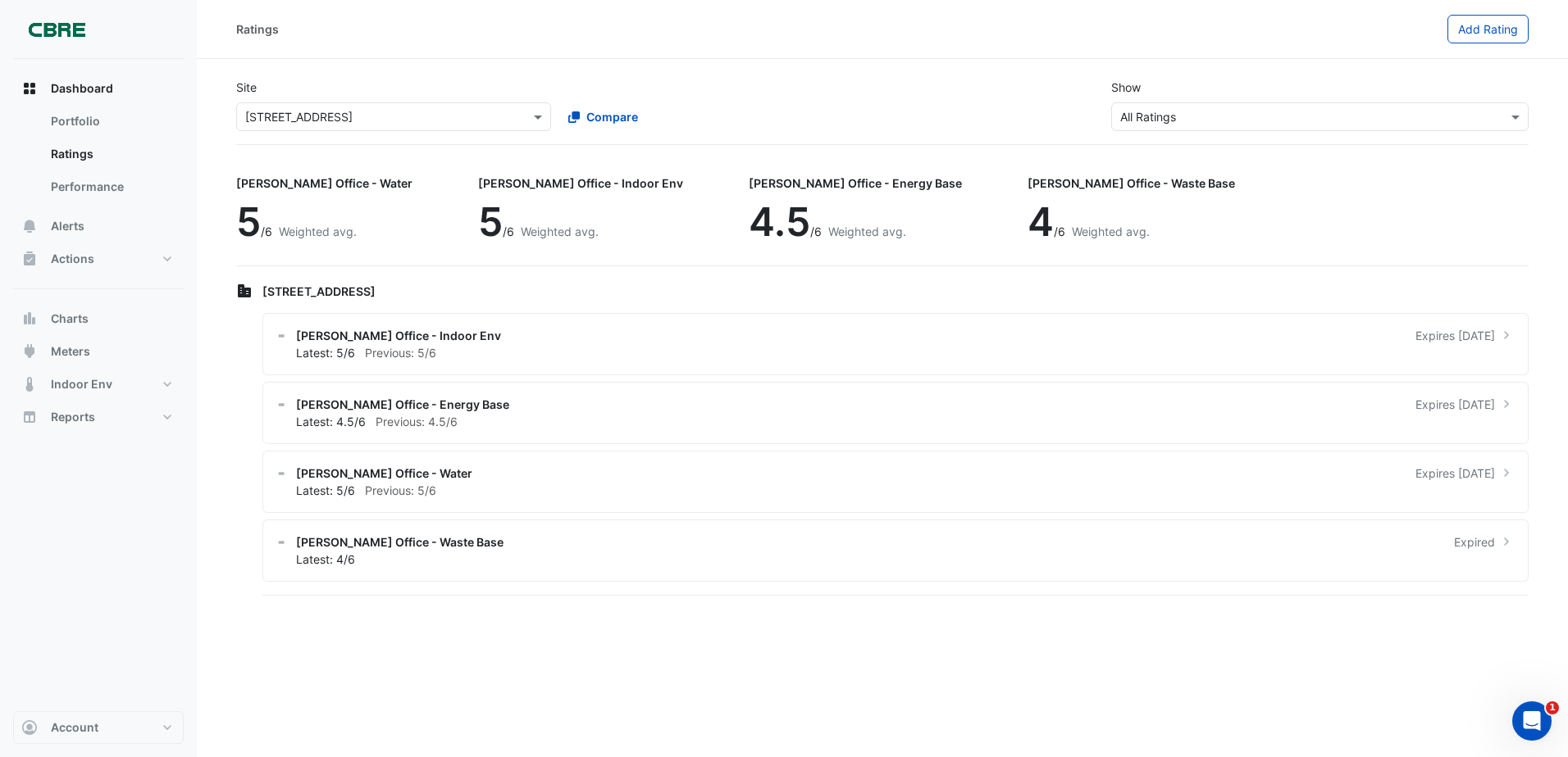
click at [494, 360] on ngb-offcanvas-backdrop at bounding box center [784, 378] width 1568 height 757
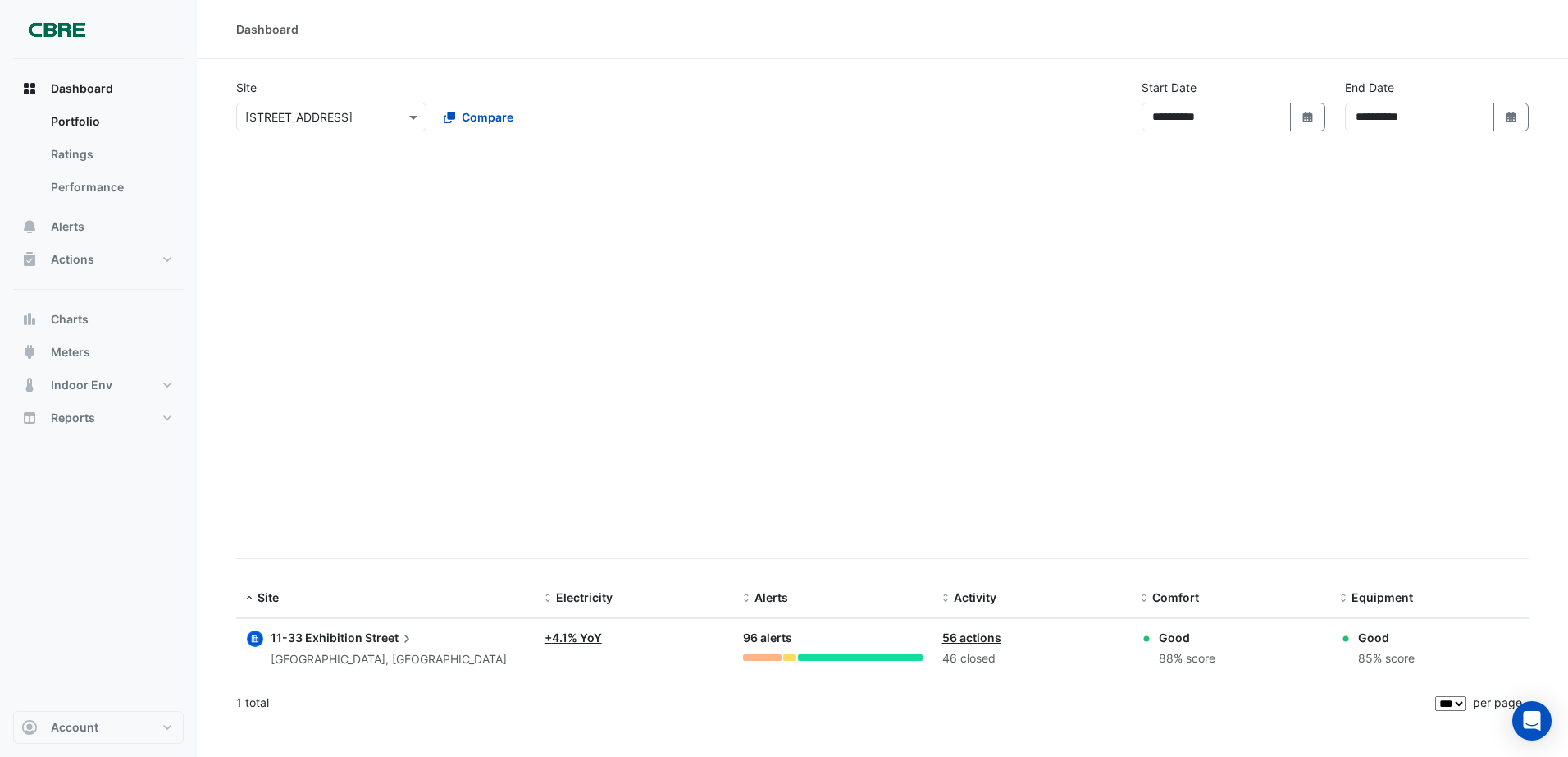
select select "***"
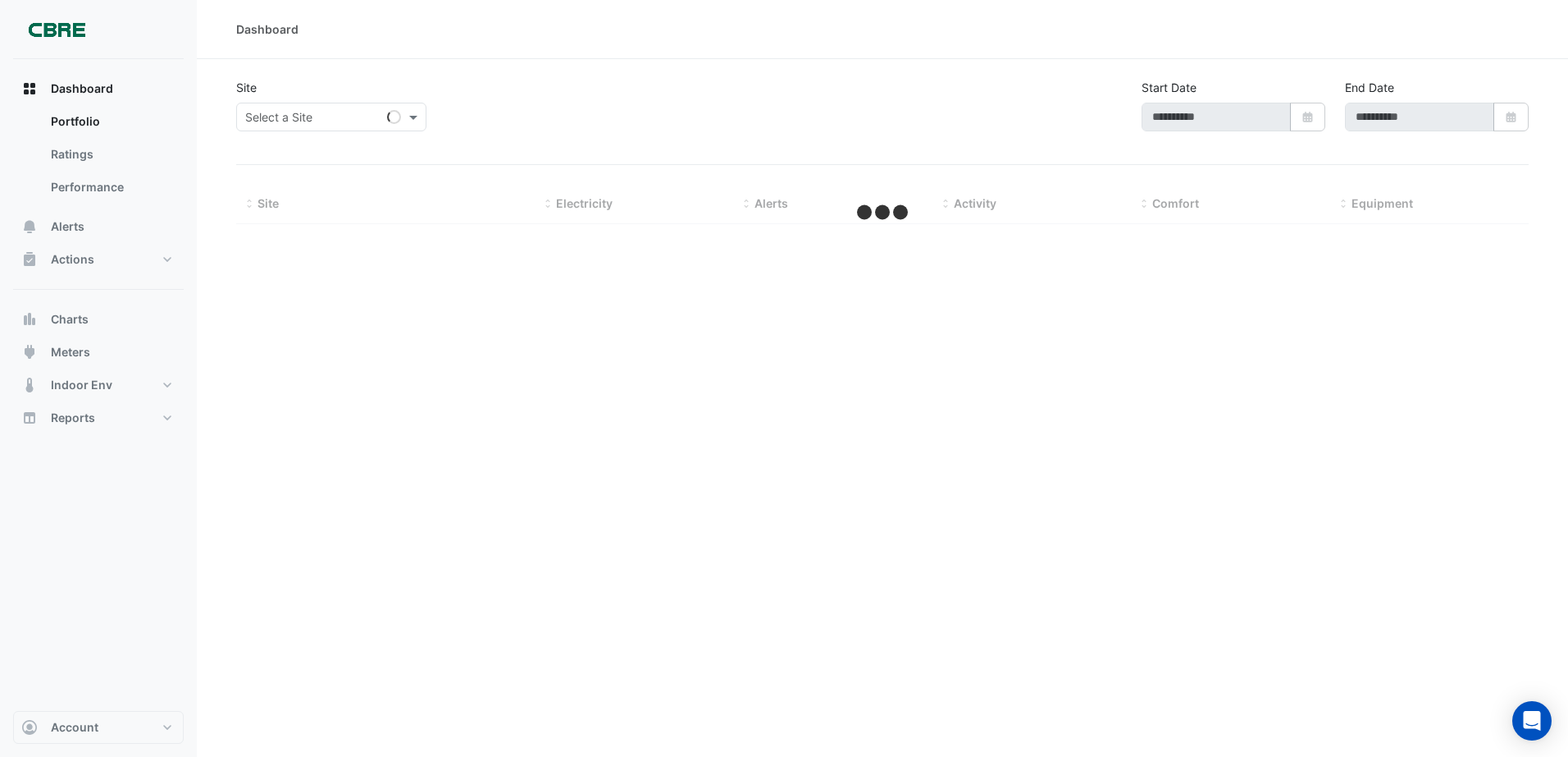
type input "**********"
select select "***"
